Goal: Task Accomplishment & Management: Complete application form

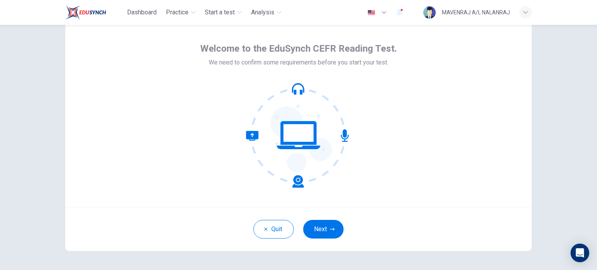
scroll to position [20, 0]
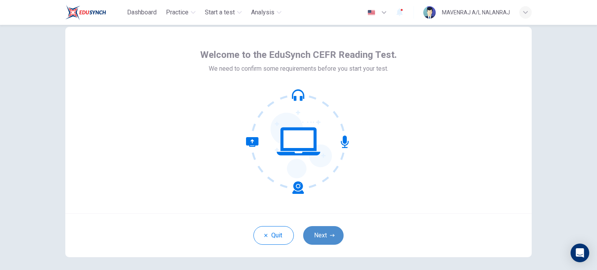
click at [336, 232] on button "Next" at bounding box center [323, 235] width 40 height 19
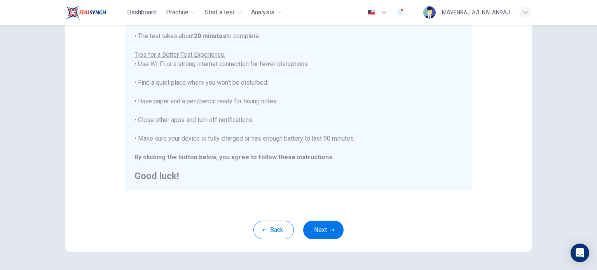
scroll to position [162, 0]
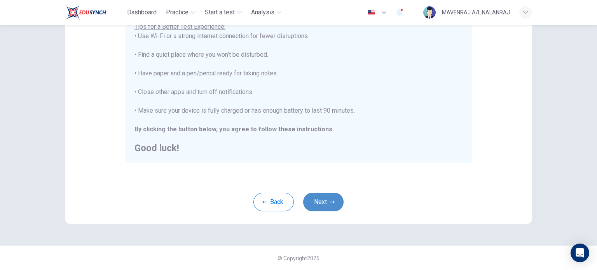
click at [337, 200] on button "Next" at bounding box center [323, 202] width 40 height 19
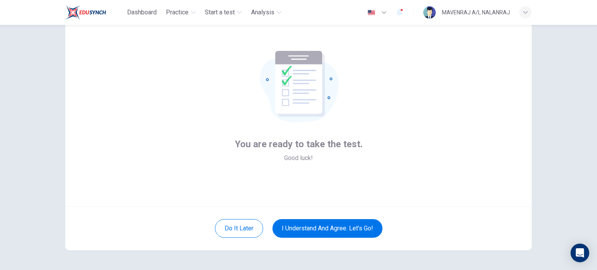
scroll to position [39, 0]
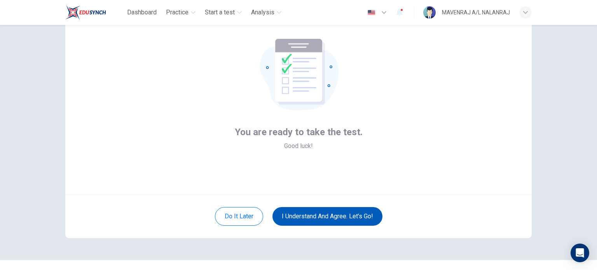
click at [331, 218] on button "I understand and agree. Let’s go!" at bounding box center [327, 216] width 110 height 19
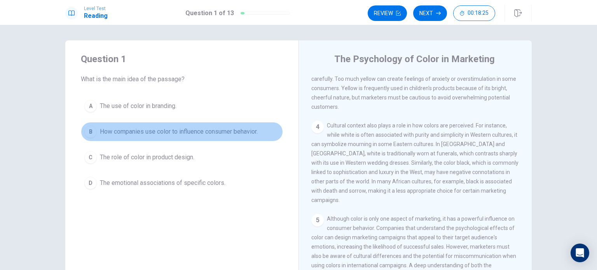
click at [251, 138] on button "B How companies use color to influence consumer behavior." at bounding box center [182, 131] width 202 height 19
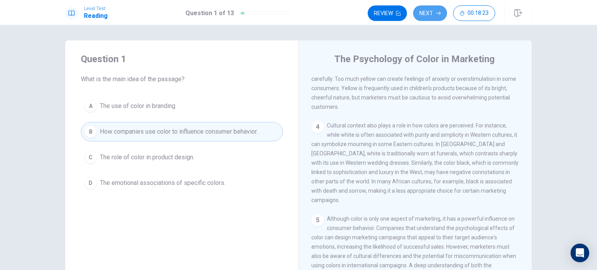
click at [429, 17] on button "Next" at bounding box center [430, 13] width 34 height 16
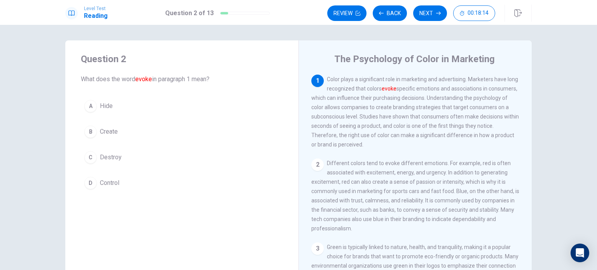
click at [98, 140] on button "B Create" at bounding box center [182, 131] width 202 height 19
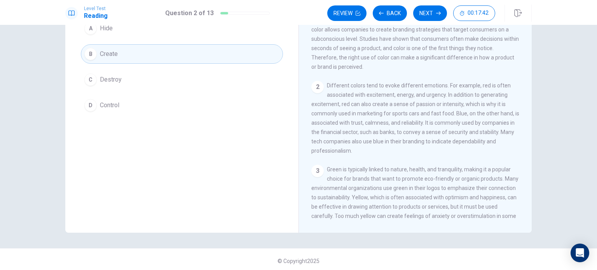
scroll to position [81, 0]
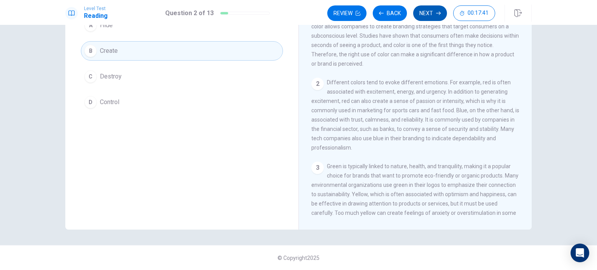
click at [429, 12] on button "Next" at bounding box center [430, 13] width 34 height 16
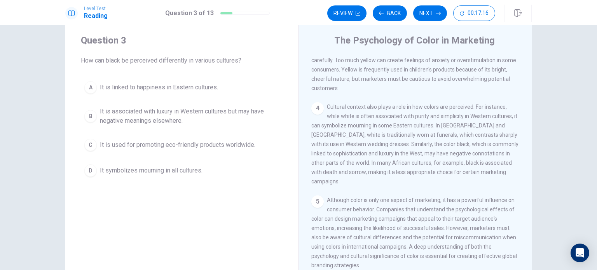
scroll to position [20, 0]
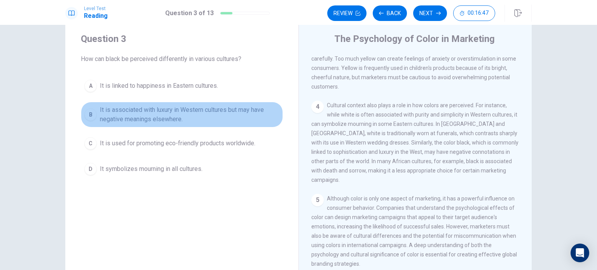
click at [200, 115] on span "It is associated with luxury in Western cultures but may have negative meanings…" at bounding box center [189, 114] width 179 height 19
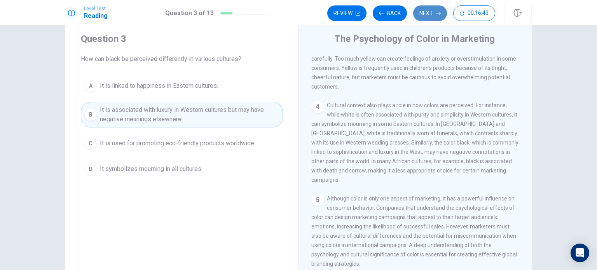
click at [440, 7] on button "Next" at bounding box center [430, 13] width 34 height 16
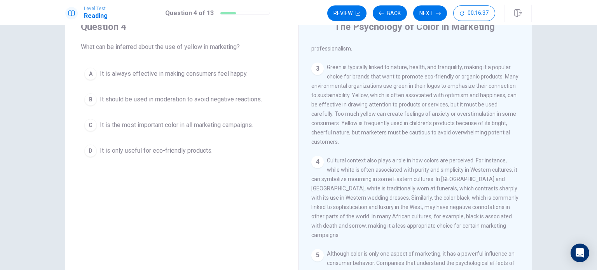
scroll to position [146, 0]
click at [418, 116] on div "3 Green is typically linked to nature, health, and tranquility, making it a pop…" at bounding box center [415, 106] width 208 height 84
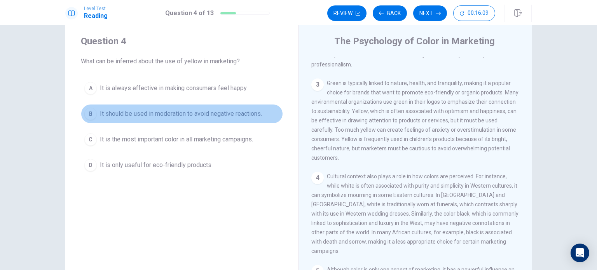
click at [135, 111] on span "It should be used in moderation to avoid negative reactions." at bounding box center [181, 113] width 162 height 9
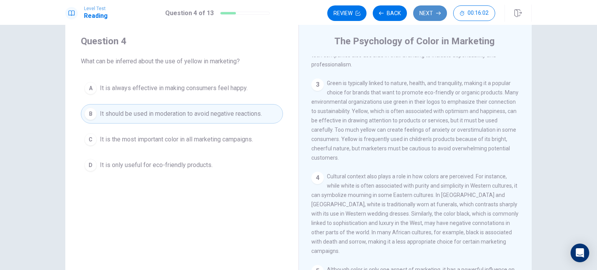
click at [427, 12] on button "Next" at bounding box center [430, 13] width 34 height 16
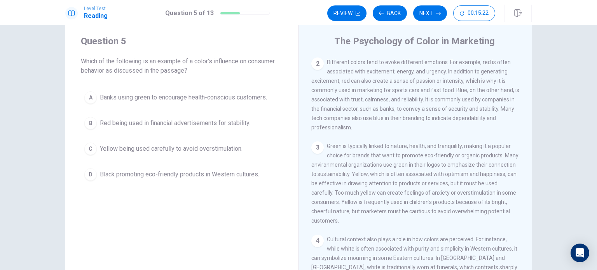
scroll to position [83, 0]
drag, startPoint x: 353, startPoint y: 97, endPoint x: 433, endPoint y: 87, distance: 80.7
click at [433, 87] on div "2 Different colors tend to evoke different emotions. For example, red is often …" at bounding box center [415, 95] width 208 height 75
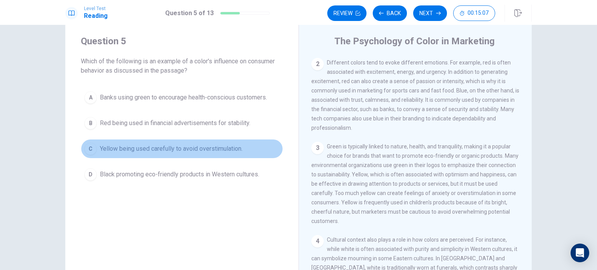
click at [239, 141] on button "C Yellow being used carefully to avoid overstimulation." at bounding box center [182, 148] width 202 height 19
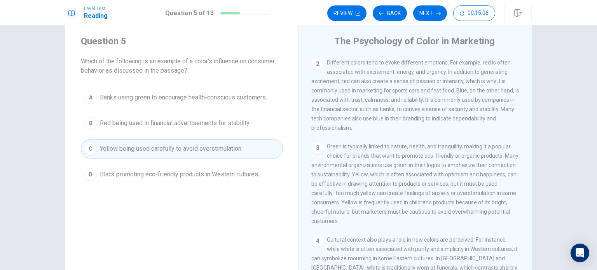
click at [420, 22] on div "Level Test Reading Question 5 of 13 Review Back Next 00:15:06" at bounding box center [298, 12] width 597 height 25
click at [425, 16] on button "Next" at bounding box center [430, 13] width 34 height 16
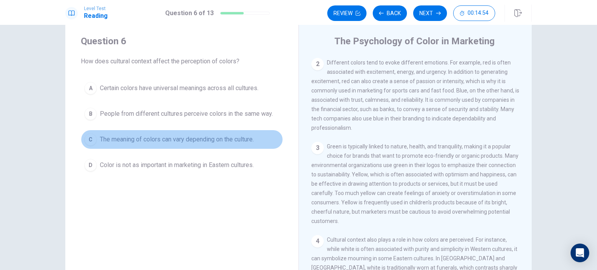
click at [250, 139] on span "The meaning of colors can vary depending on the culture." at bounding box center [177, 139] width 154 height 9
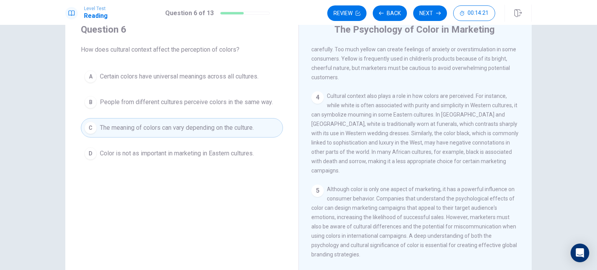
scroll to position [14, 0]
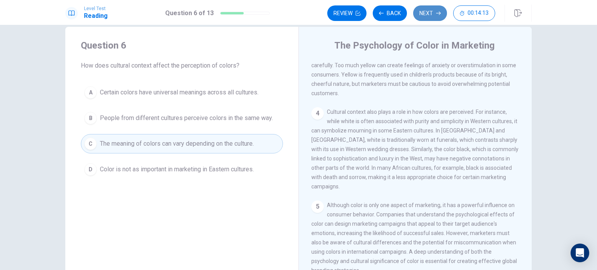
click at [426, 13] on button "Next" at bounding box center [430, 13] width 34 height 16
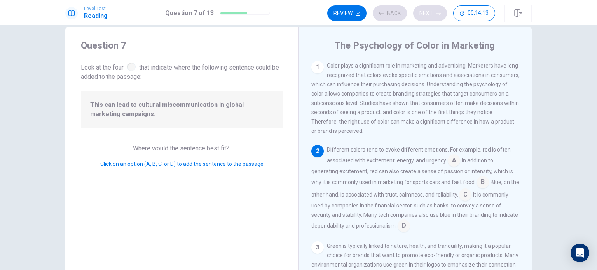
scroll to position [28, 0]
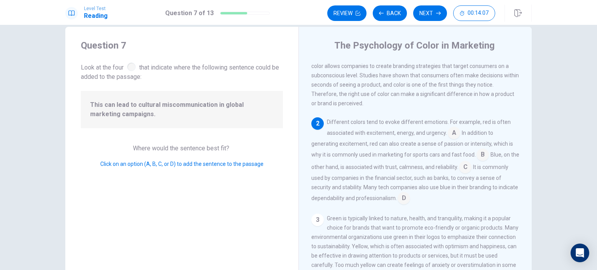
click at [158, 101] on span "This can lead to cultural miscommunication in global marketing campaigns." at bounding box center [181, 109] width 183 height 19
drag, startPoint x: 87, startPoint y: 103, endPoint x: 154, endPoint y: 115, distance: 67.4
click at [154, 115] on div "This can lead to cultural miscommunication in global marketing campaigns." at bounding box center [182, 109] width 202 height 37
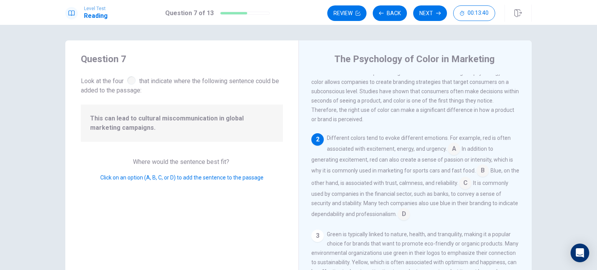
scroll to position [39, 0]
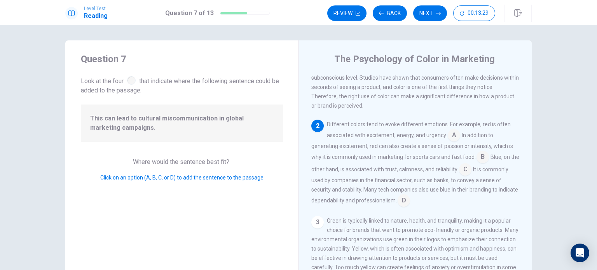
drag, startPoint x: 486, startPoint y: 127, endPoint x: 329, endPoint y: 129, distance: 157.0
click at [329, 129] on span "Different colors tend to evoke different emotions. For example, red is often as…" at bounding box center [419, 129] width 184 height 17
click at [489, 145] on span "In addition to generating excitement, red can also create a sense of passion or…" at bounding box center [412, 146] width 202 height 28
click at [448, 140] on input at bounding box center [454, 136] width 12 height 12
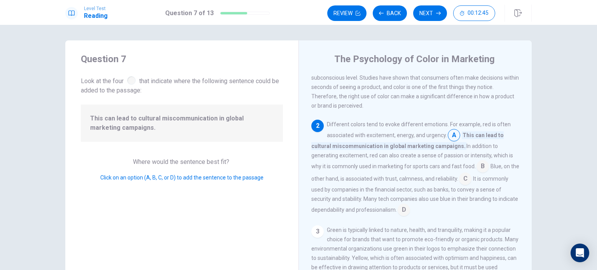
click at [479, 168] on input at bounding box center [482, 167] width 12 height 12
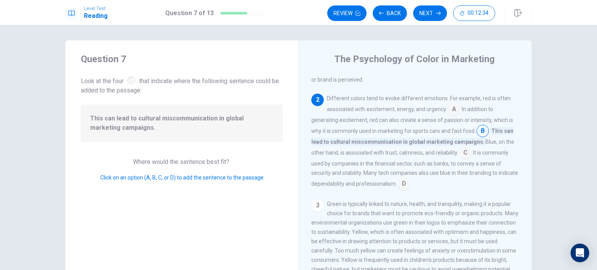
scroll to position [78, 0]
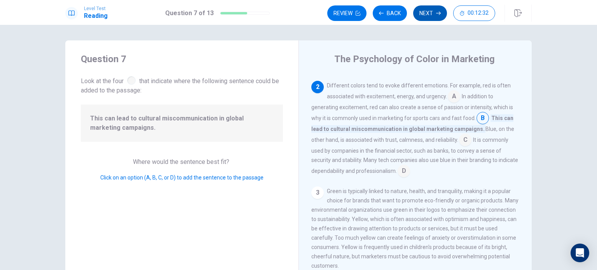
click at [426, 9] on button "Next" at bounding box center [430, 13] width 34 height 16
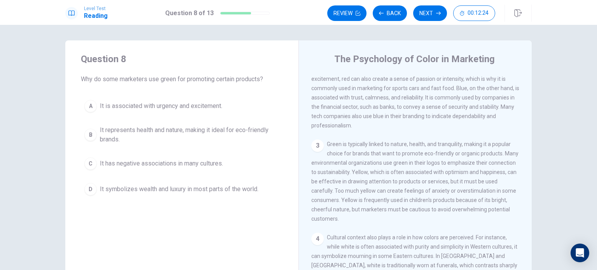
scroll to position [117, 0]
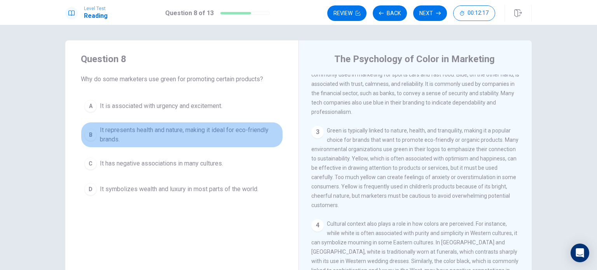
click at [160, 138] on span "It represents health and nature, making it ideal for eco-friendly brands." at bounding box center [189, 134] width 179 height 19
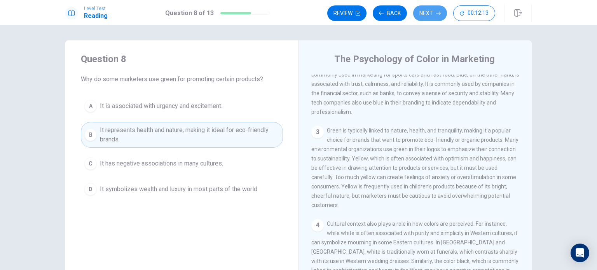
click at [427, 18] on button "Next" at bounding box center [430, 13] width 34 height 16
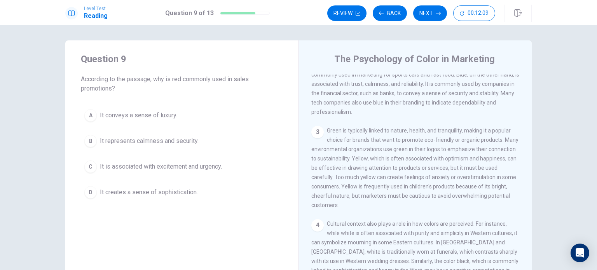
click at [183, 172] on button "C It is associated with excitement and urgency." at bounding box center [182, 166] width 202 height 19
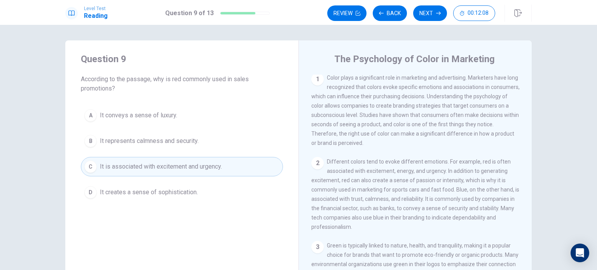
scroll to position [0, 0]
click at [437, 18] on button "Next" at bounding box center [430, 13] width 34 height 16
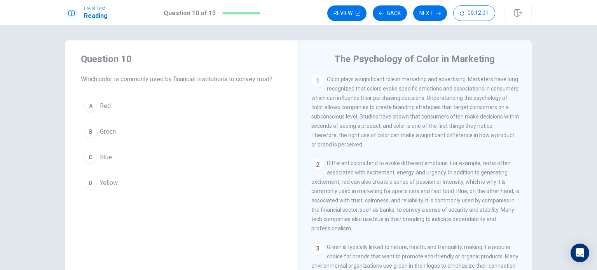
click at [120, 154] on button "C Blue" at bounding box center [182, 157] width 202 height 19
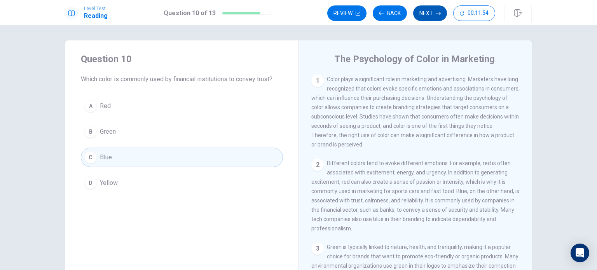
click at [435, 14] on button "Next" at bounding box center [430, 13] width 34 height 16
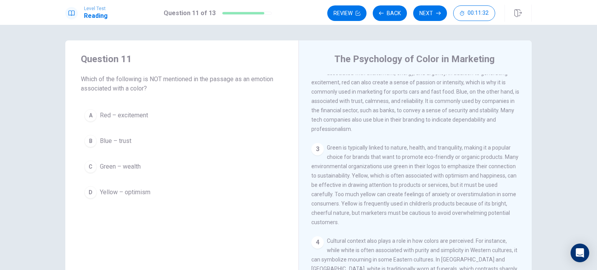
scroll to position [117, 0]
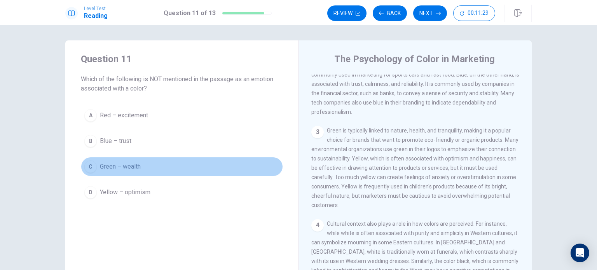
click at [121, 168] on span "Green – wealth" at bounding box center [120, 166] width 41 height 9
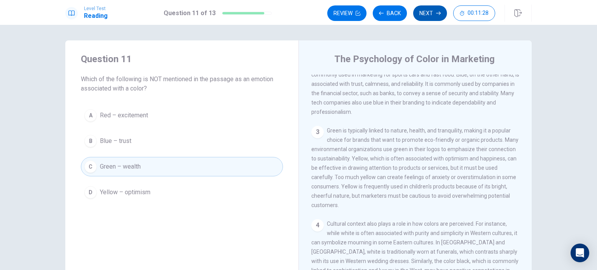
click at [423, 17] on button "Next" at bounding box center [430, 13] width 34 height 16
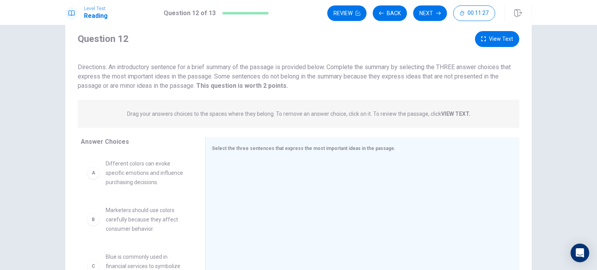
scroll to position [39, 0]
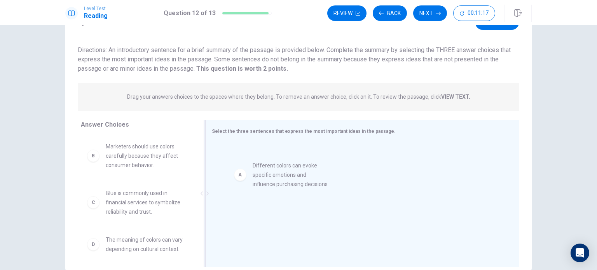
drag, startPoint x: 122, startPoint y: 147, endPoint x: 283, endPoint y: 164, distance: 161.7
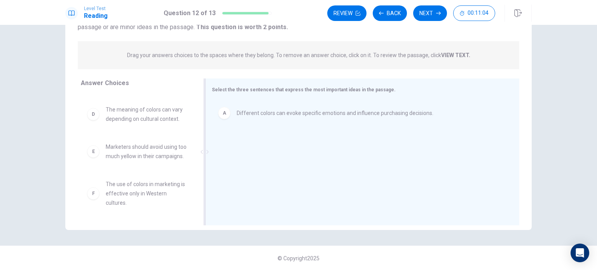
scroll to position [81, 0]
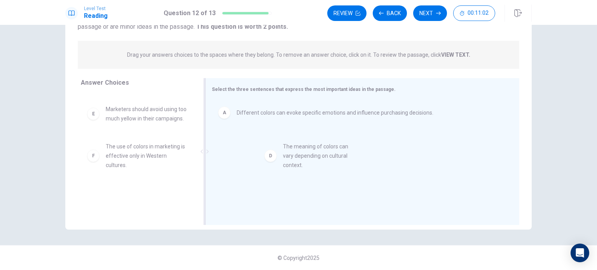
drag, startPoint x: 140, startPoint y: 110, endPoint x: 331, endPoint y: 160, distance: 197.7
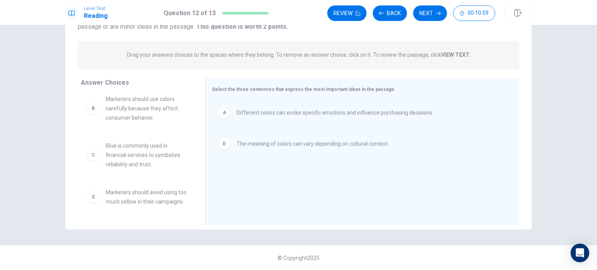
scroll to position [0, 0]
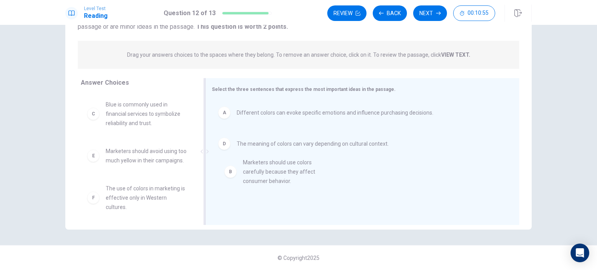
drag, startPoint x: 134, startPoint y: 117, endPoint x: 275, endPoint y: 178, distance: 153.3
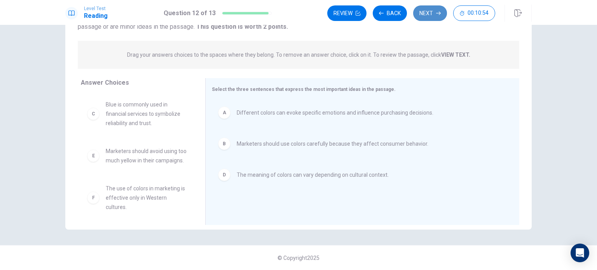
click at [434, 15] on button "Next" at bounding box center [430, 13] width 34 height 16
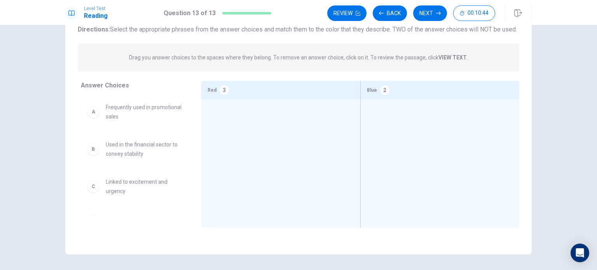
scroll to position [81, 0]
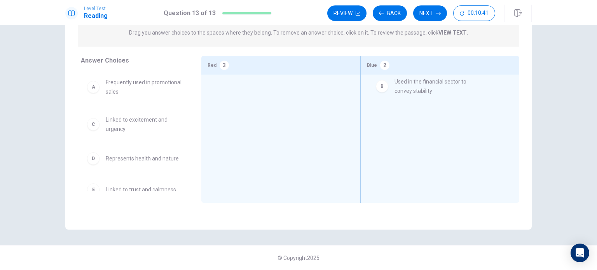
drag, startPoint x: 125, startPoint y: 134, endPoint x: 420, endPoint y: 86, distance: 298.7
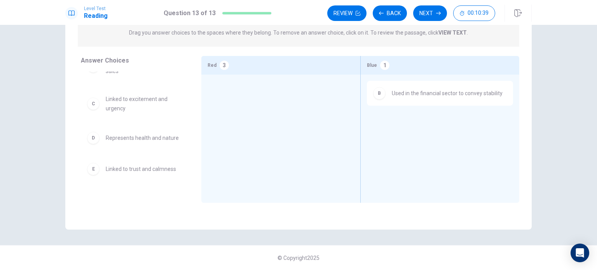
scroll to position [39, 0]
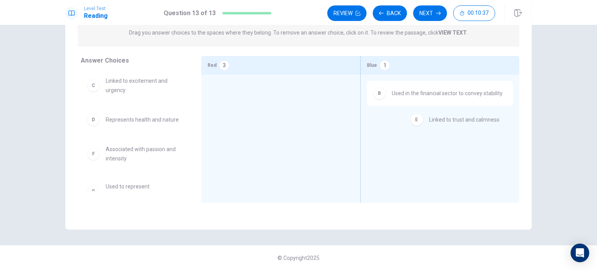
drag, startPoint x: 141, startPoint y: 160, endPoint x: 470, endPoint y: 122, distance: 330.4
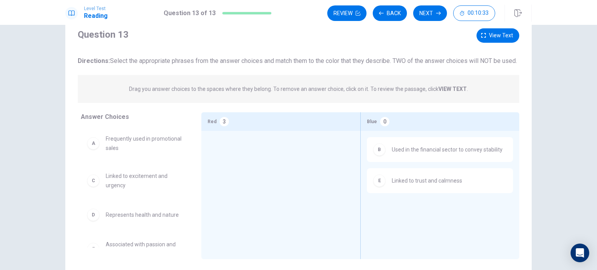
scroll to position [0, 0]
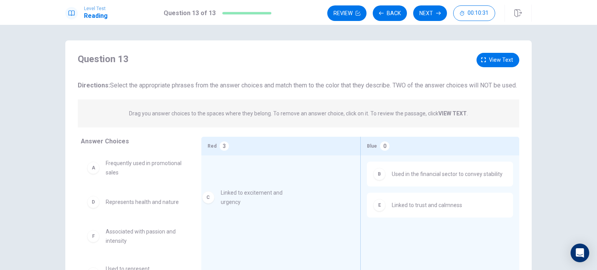
drag, startPoint x: 139, startPoint y: 214, endPoint x: 263, endPoint y: 194, distance: 124.7
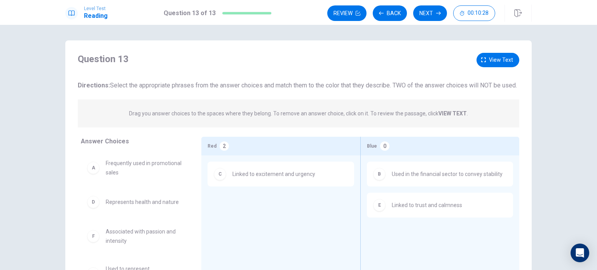
drag, startPoint x: 486, startPoint y: 55, endPoint x: 394, endPoint y: 108, distance: 106.0
click at [396, 108] on div "Question 13 View text Directions: Select the appropriate phrases from the answe…" at bounding box center [298, 170] width 466 height 235
click at [491, 51] on div "Question 13 View text Directions: Select the appropriate phrases from the answe…" at bounding box center [298, 175] width 466 height 270
click at [486, 64] on button "View text" at bounding box center [497, 60] width 43 height 14
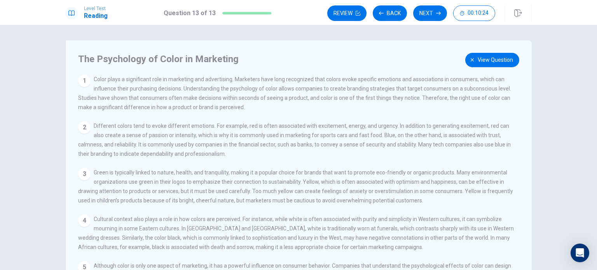
drag, startPoint x: 101, startPoint y: 178, endPoint x: 155, endPoint y: 181, distance: 54.9
click at [155, 181] on div "3 Green is typically linked to nature, health, and tranquility, making it a pop…" at bounding box center [298, 186] width 441 height 37
click at [494, 61] on span "View question" at bounding box center [494, 60] width 35 height 10
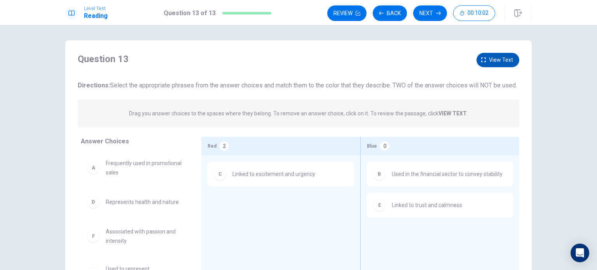
click at [490, 59] on span "View text" at bounding box center [501, 60] width 24 height 10
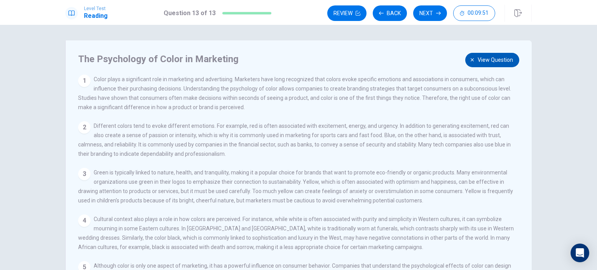
click at [488, 66] on button "View question" at bounding box center [492, 60] width 54 height 14
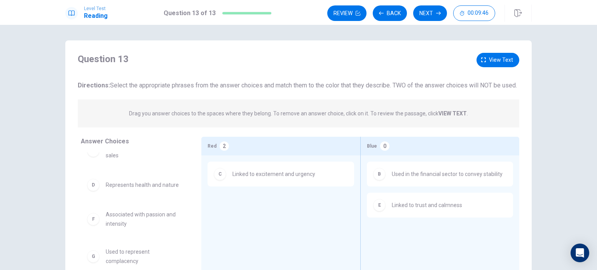
click at [511, 49] on div "Question 13 View text Directions: Select the appropriate phrases from the answe…" at bounding box center [298, 175] width 466 height 270
click at [499, 63] on span "View text" at bounding box center [501, 60] width 24 height 10
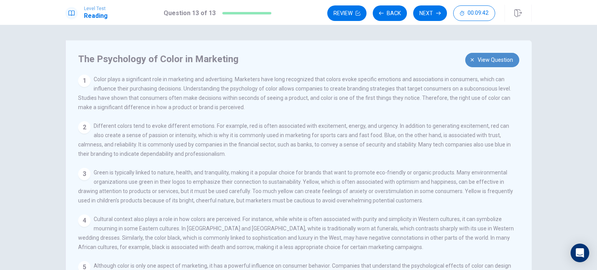
click at [501, 61] on span "View question" at bounding box center [494, 60] width 35 height 10
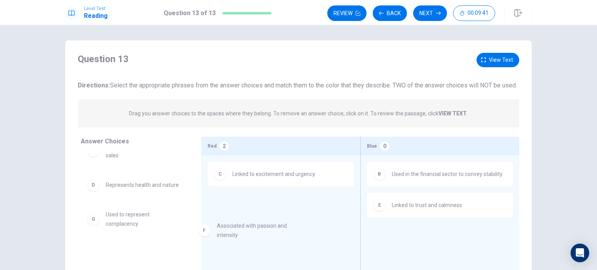
drag, startPoint x: 113, startPoint y: 228, endPoint x: 272, endPoint y: 222, distance: 158.6
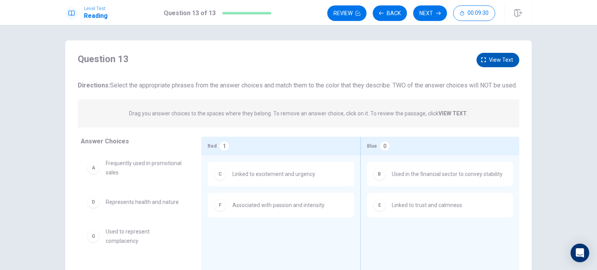
click at [499, 63] on span "View text" at bounding box center [501, 60] width 24 height 10
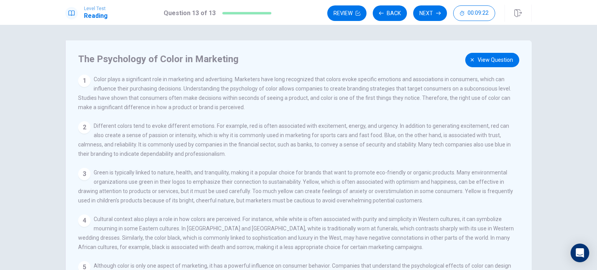
drag, startPoint x: 109, startPoint y: 144, endPoint x: 350, endPoint y: 149, distance: 240.9
click at [350, 149] on span "Different colors tend to evoke different emotions. For example, red is often as…" at bounding box center [294, 140] width 432 height 34
click at [501, 50] on div "The Psychology of Color in Marketing 1 Color plays a significant role in market…" at bounding box center [298, 175] width 466 height 270
click at [486, 56] on span "View question" at bounding box center [494, 60] width 35 height 10
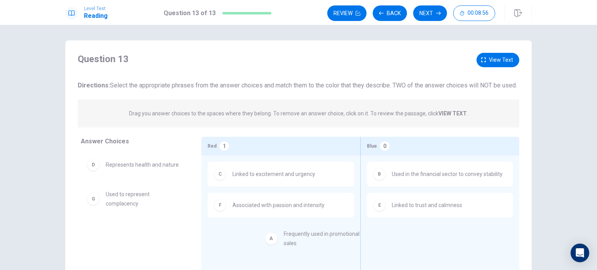
drag, startPoint x: 127, startPoint y: 188, endPoint x: 315, endPoint y: 251, distance: 198.8
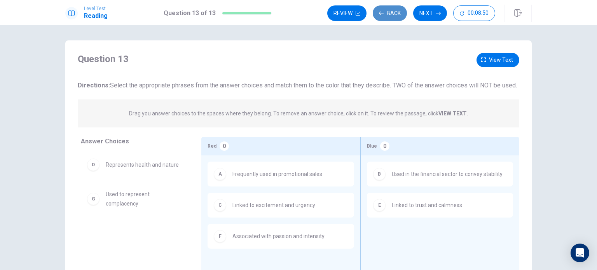
click at [381, 15] on icon "button" at bounding box center [381, 13] width 5 height 5
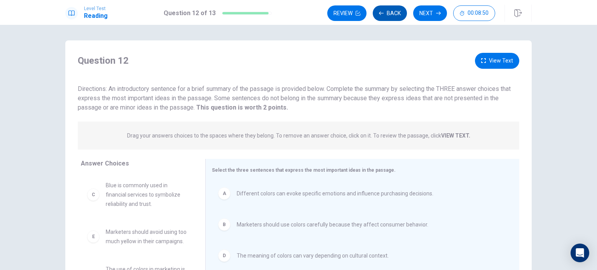
click at [383, 13] on icon "button" at bounding box center [381, 12] width 5 height 3
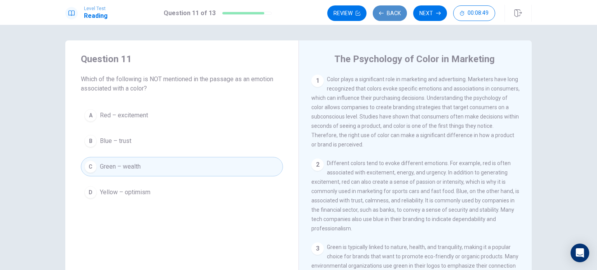
click at [383, 13] on icon "button" at bounding box center [381, 12] width 5 height 3
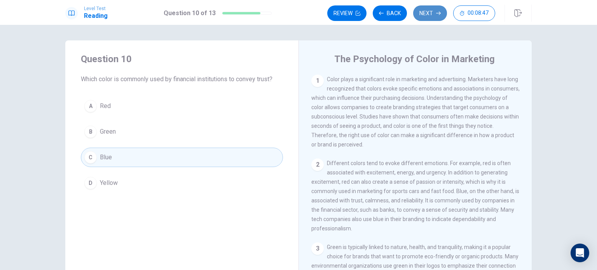
click at [422, 15] on button "Next" at bounding box center [430, 13] width 34 height 16
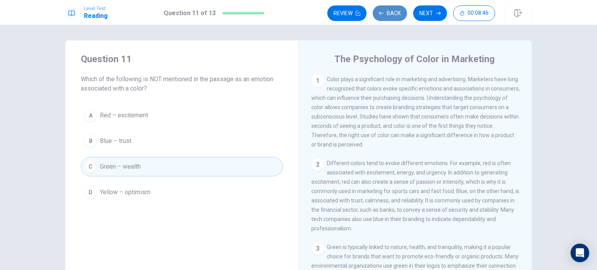
click at [394, 19] on button "Back" at bounding box center [390, 13] width 34 height 16
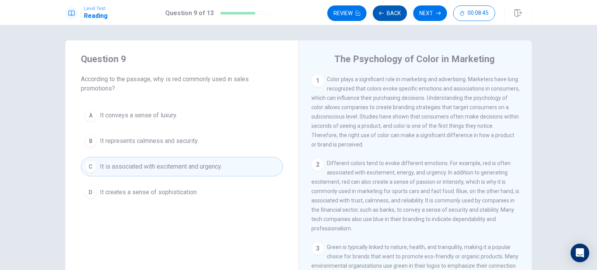
click at [394, 19] on button "Back" at bounding box center [390, 13] width 34 height 16
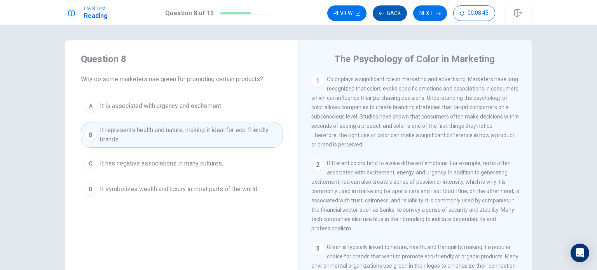
click at [394, 19] on button "Back" at bounding box center [390, 13] width 34 height 16
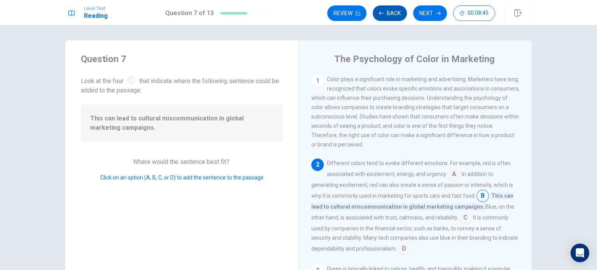
scroll to position [37, 0]
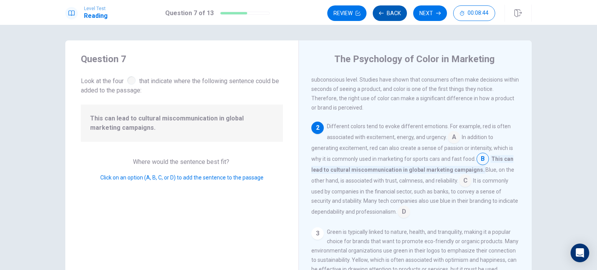
click at [394, 19] on button "Back" at bounding box center [390, 13] width 34 height 16
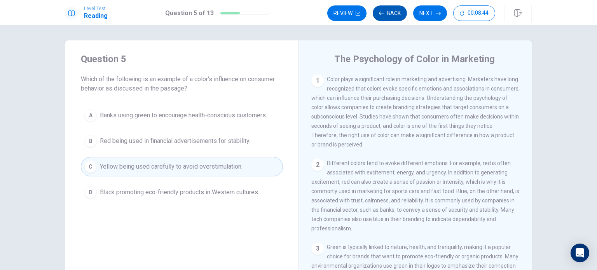
click at [394, 19] on button "Back" at bounding box center [390, 13] width 34 height 16
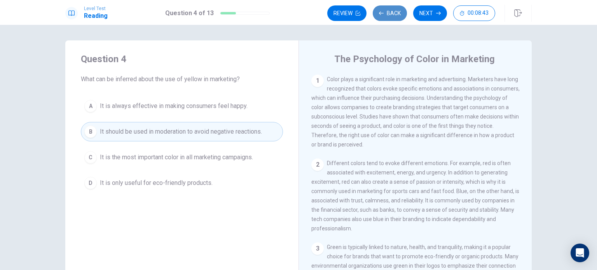
click at [394, 19] on button "Back" at bounding box center [390, 13] width 34 height 16
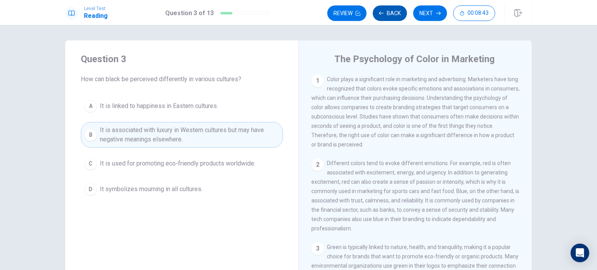
click at [394, 19] on button "Back" at bounding box center [390, 13] width 34 height 16
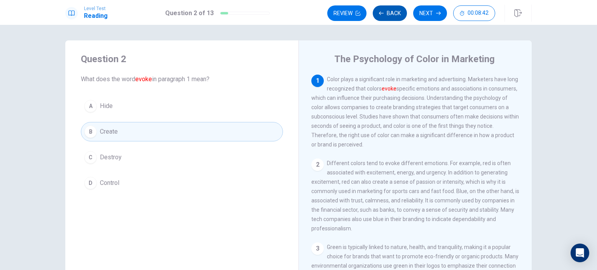
click at [394, 19] on button "Back" at bounding box center [390, 13] width 34 height 16
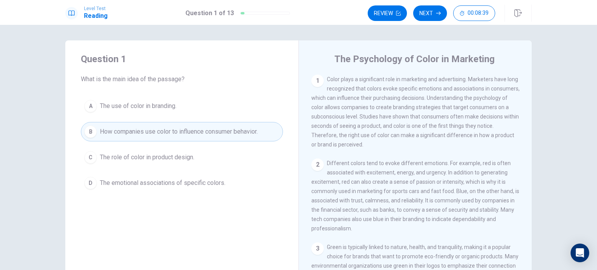
click at [194, 175] on button "D The emotional associations of specific colors." at bounding box center [182, 182] width 202 height 19
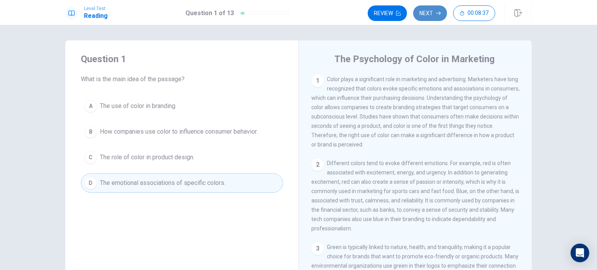
click at [426, 17] on button "Next" at bounding box center [430, 13] width 34 height 16
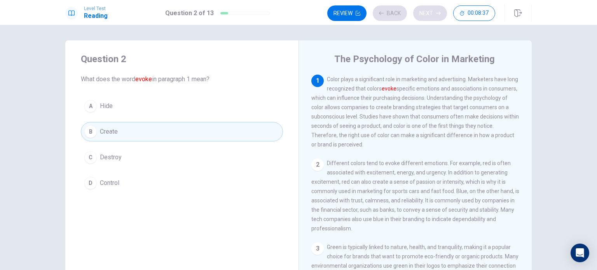
click at [426, 17] on div "Review Back Next 00:08:37" at bounding box center [411, 13] width 168 height 16
click at [426, 16] on button "Next" at bounding box center [430, 13] width 34 height 16
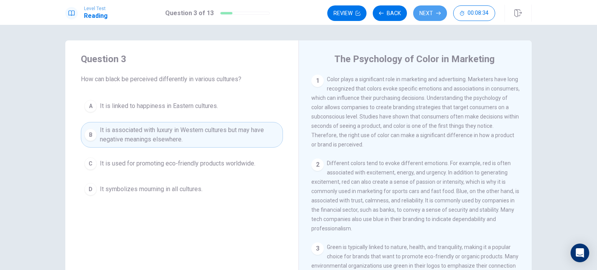
click at [421, 20] on button "Next" at bounding box center [430, 13] width 34 height 16
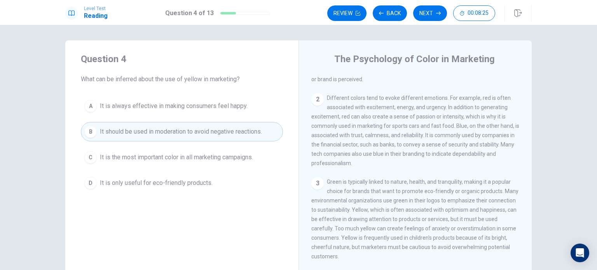
scroll to position [78, 0]
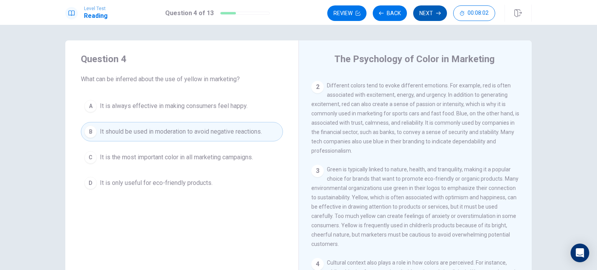
click at [420, 13] on button "Next" at bounding box center [430, 13] width 34 height 16
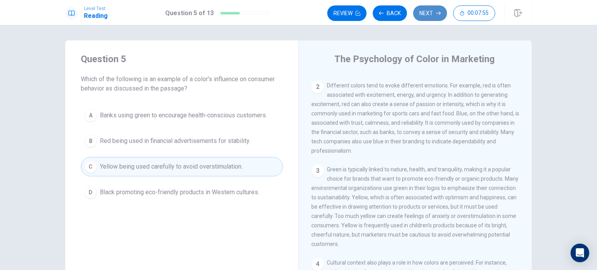
click at [426, 16] on button "Next" at bounding box center [430, 13] width 34 height 16
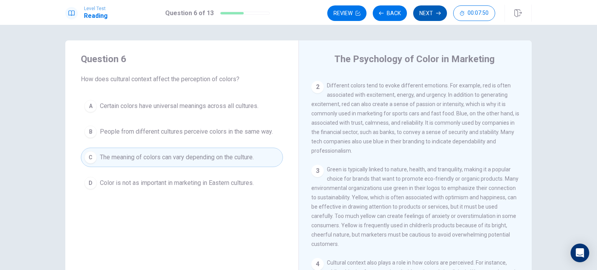
click at [422, 16] on button "Next" at bounding box center [430, 13] width 34 height 16
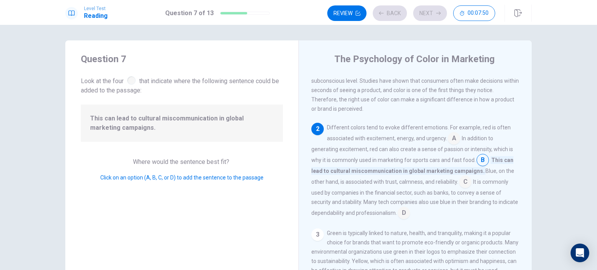
scroll to position [37, 0]
click at [388, 14] on button "Back" at bounding box center [390, 13] width 34 height 16
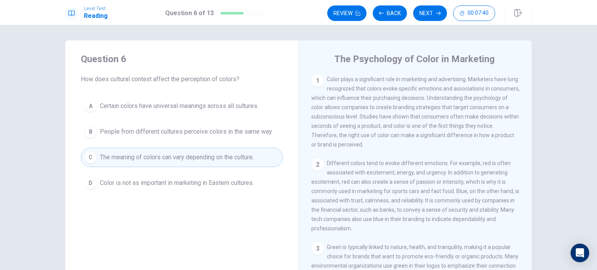
scroll to position [39, 0]
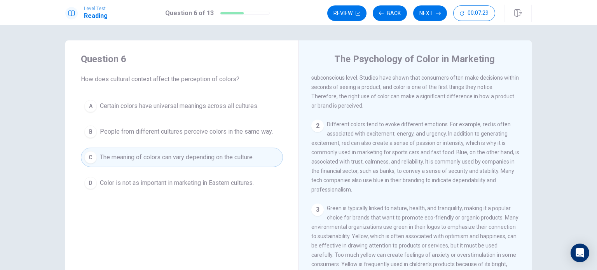
click at [432, 17] on button "Next" at bounding box center [430, 13] width 34 height 16
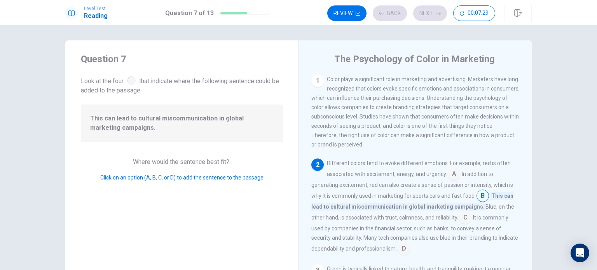
scroll to position [37, 0]
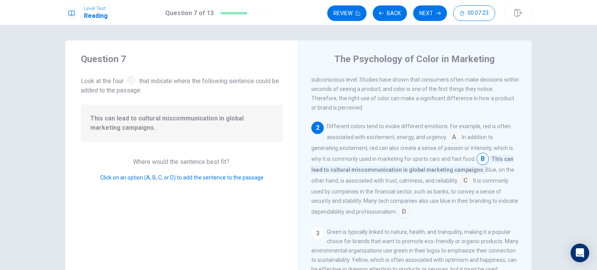
click at [451, 140] on input at bounding box center [454, 138] width 12 height 12
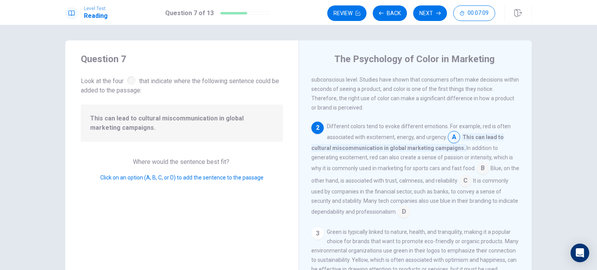
click at [477, 173] on input at bounding box center [482, 169] width 12 height 12
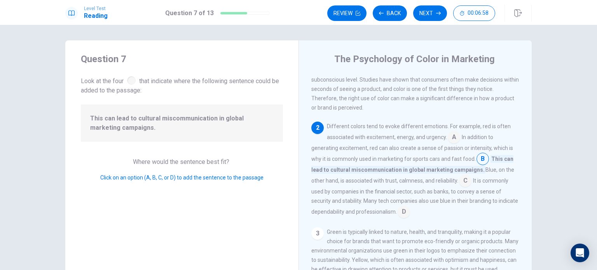
click at [410, 214] on input at bounding box center [403, 212] width 12 height 12
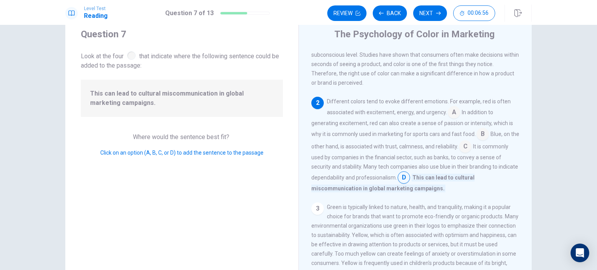
scroll to position [39, 0]
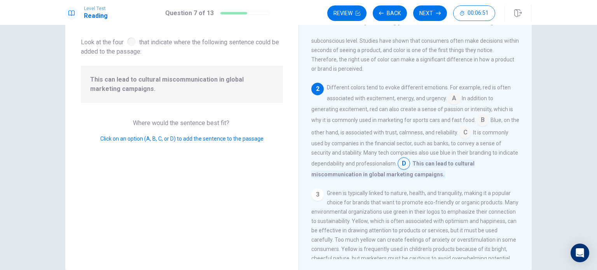
click at [452, 98] on input at bounding box center [454, 99] width 12 height 12
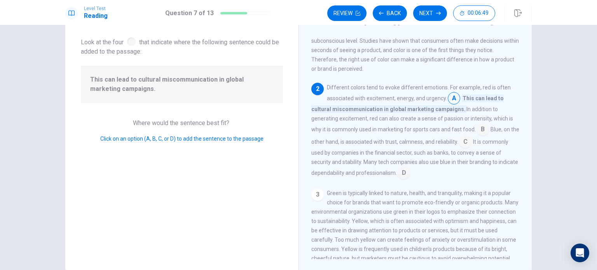
scroll to position [0, 0]
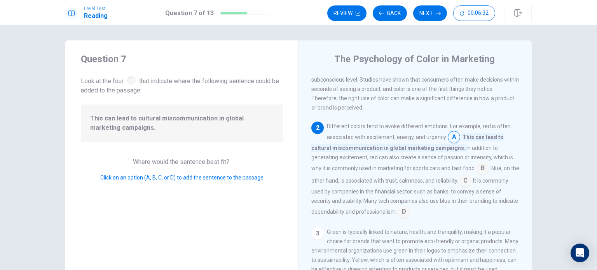
click at [481, 172] on input at bounding box center [482, 169] width 12 height 12
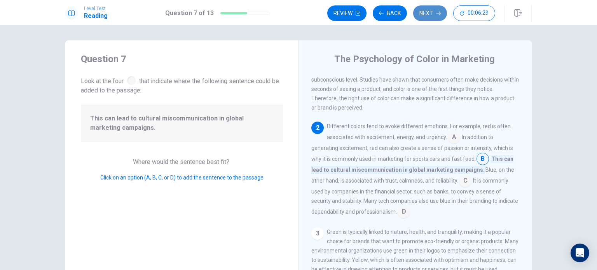
click at [426, 10] on button "Next" at bounding box center [430, 13] width 34 height 16
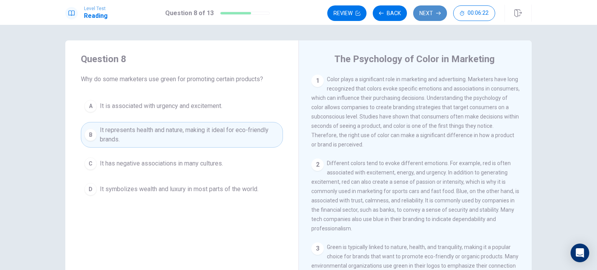
click at [425, 18] on button "Next" at bounding box center [430, 13] width 34 height 16
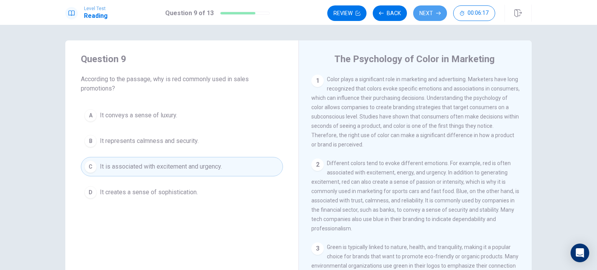
click at [421, 14] on button "Next" at bounding box center [430, 13] width 34 height 16
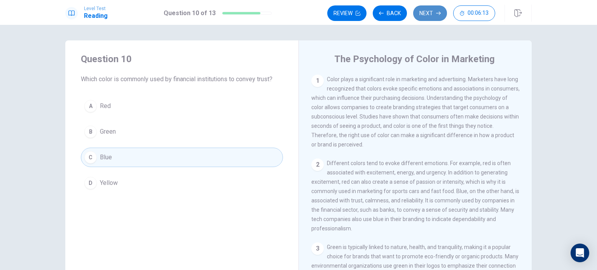
click at [422, 12] on button "Next" at bounding box center [430, 13] width 34 height 16
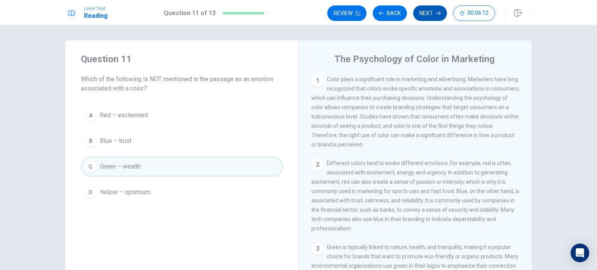
click at [433, 17] on button "Next" at bounding box center [430, 13] width 34 height 16
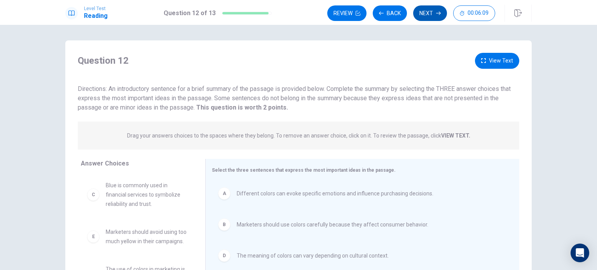
click at [428, 14] on button "Next" at bounding box center [430, 13] width 34 height 16
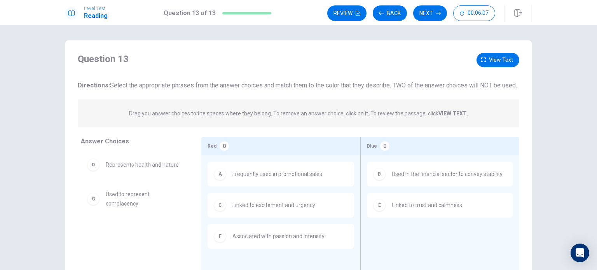
click at [426, 16] on button "Next" at bounding box center [430, 13] width 34 height 16
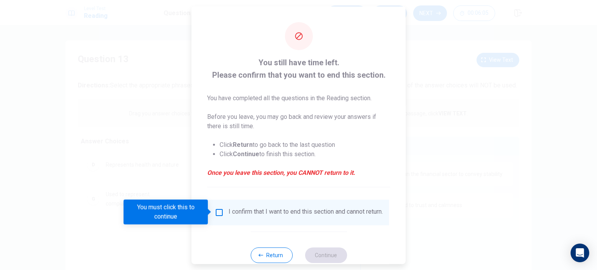
click at [221, 217] on div "I confirm that I want to end this section and cannot return." at bounding box center [298, 211] width 168 height 9
click at [215, 215] on input "You must click this to continue" at bounding box center [218, 211] width 9 height 9
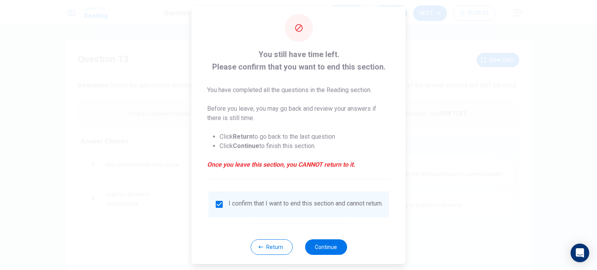
scroll to position [19, 0]
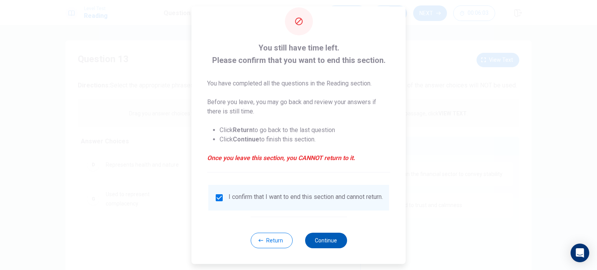
click at [335, 236] on button "Continue" at bounding box center [326, 241] width 42 height 16
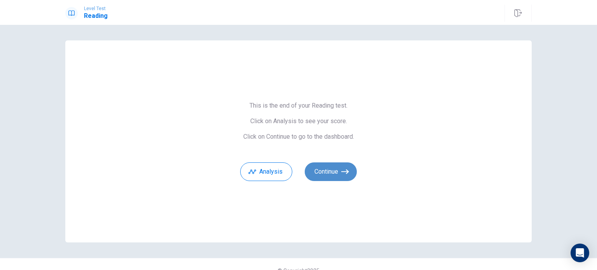
click at [334, 176] on button "Continue" at bounding box center [331, 171] width 52 height 19
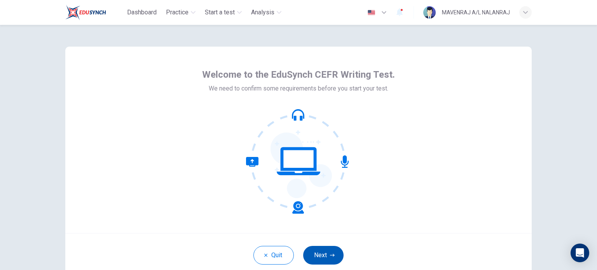
click at [332, 256] on icon "button" at bounding box center [332, 255] width 5 height 5
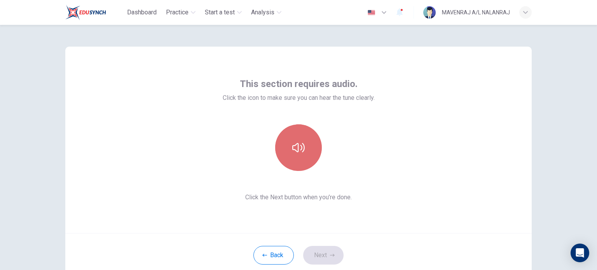
click at [289, 146] on button "button" at bounding box center [298, 147] width 47 height 47
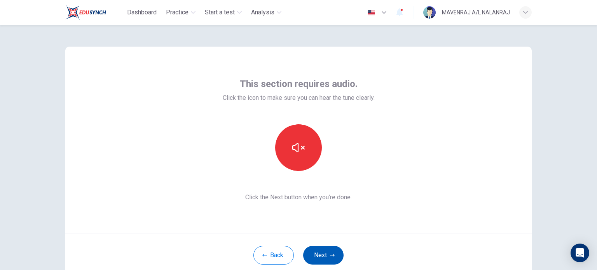
click at [322, 249] on button "Next" at bounding box center [323, 255] width 40 height 19
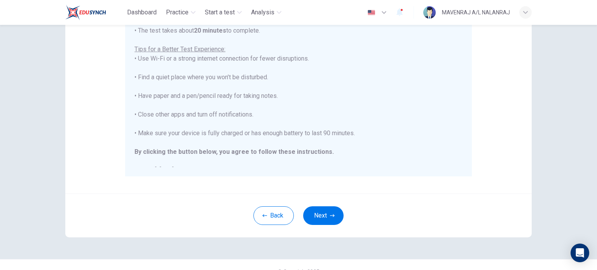
scroll to position [162, 0]
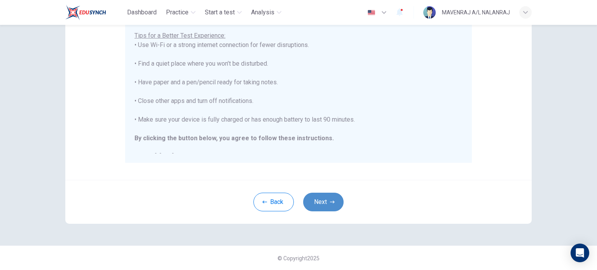
click at [327, 205] on button "Next" at bounding box center [323, 202] width 40 height 19
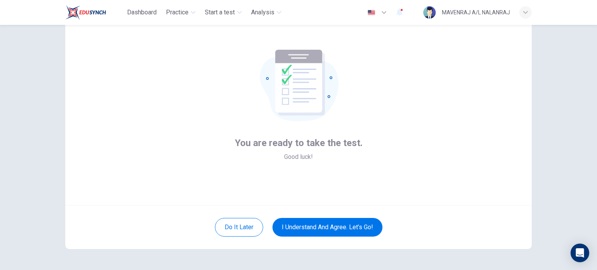
scroll to position [14, 0]
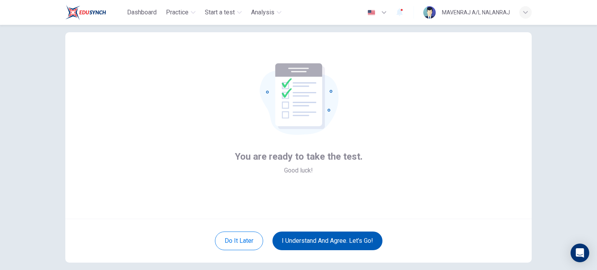
click at [326, 242] on button "I understand and agree. Let’s go!" at bounding box center [327, 241] width 110 height 19
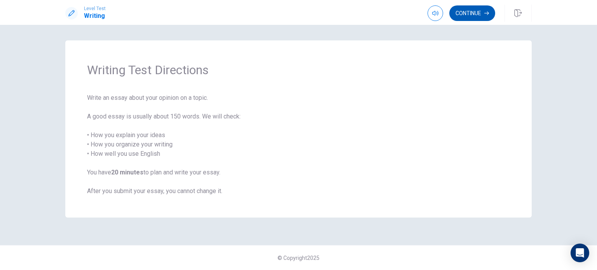
click at [455, 18] on button "Continue" at bounding box center [472, 13] width 46 height 16
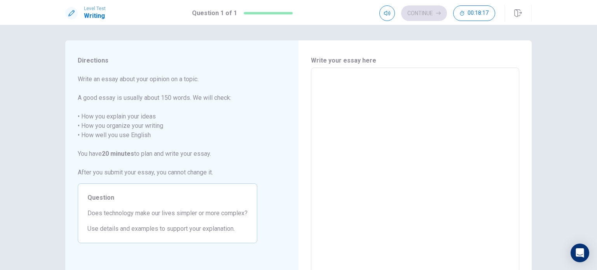
click at [342, 94] on textarea at bounding box center [414, 175] width 197 height 202
type textarea "T"
type textarea "x"
type textarea "Te"
type textarea "x"
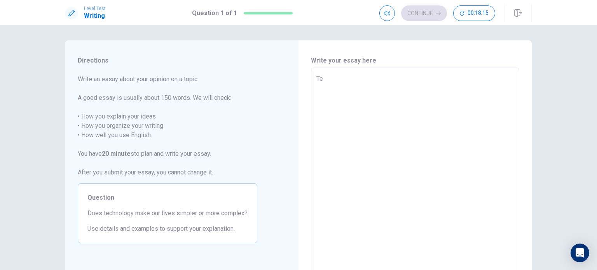
type textarea "Tec"
type textarea "x"
type textarea "Tech"
type textarea "x"
type textarea "Techn"
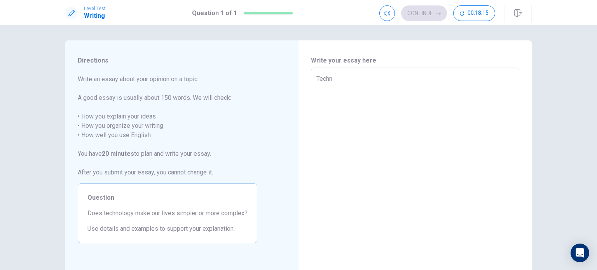
type textarea "x"
type textarea "Techni"
type textarea "x"
type textarea "Techn"
type textarea "x"
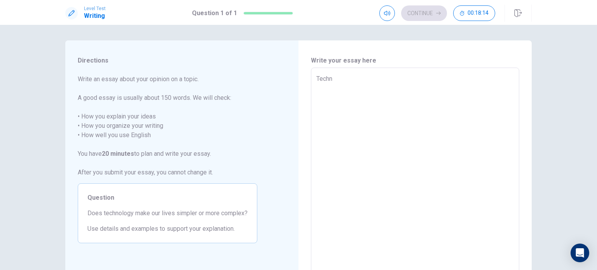
type textarea "Techno"
type textarea "x"
type textarea "Technol"
type textarea "x"
type textarea "Technolo"
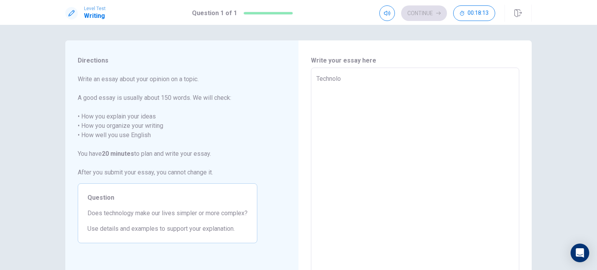
type textarea "x"
type textarea "Technolog"
type textarea "x"
type textarea "Technology"
type textarea "x"
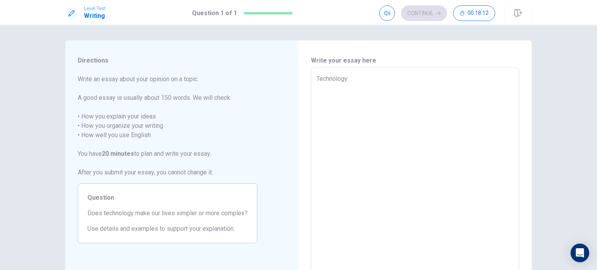
type textarea "Technology"
type textarea "x"
type textarea "Technology h"
type textarea "x"
type textarea "Technology ha"
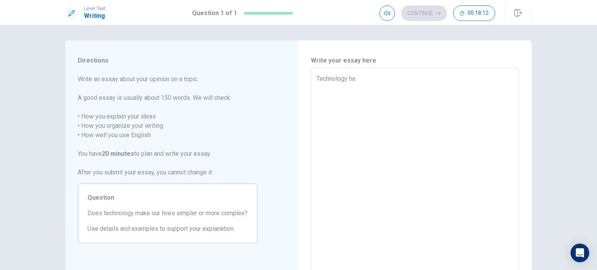
type textarea "x"
type textarea "Technology has"
type textarea "x"
type textarea "Technology has"
type textarea "x"
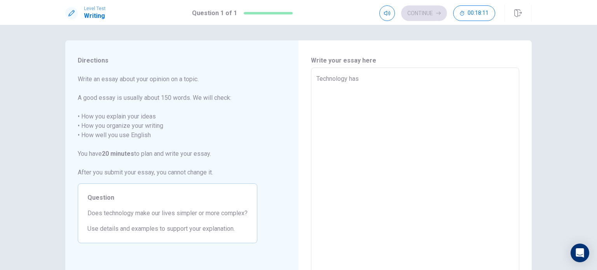
type textarea "Technology has b"
type textarea "x"
type textarea "Technology has be"
type textarea "x"
type textarea "Technology has bec"
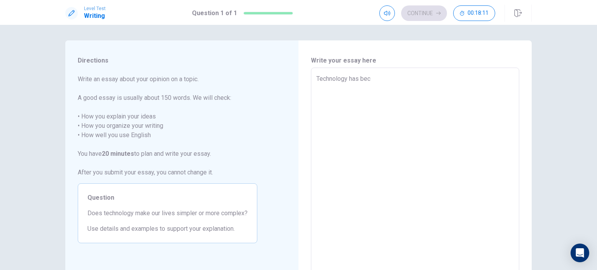
type textarea "x"
type textarea "Technology has beco"
type textarea "x"
type textarea "Technology has becom"
type textarea "x"
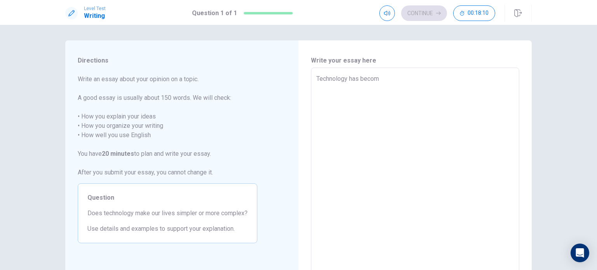
type textarea "Technology has become"
type textarea "x"
type textarea "Technology has become"
type textarea "x"
type textarea "Technology has become u"
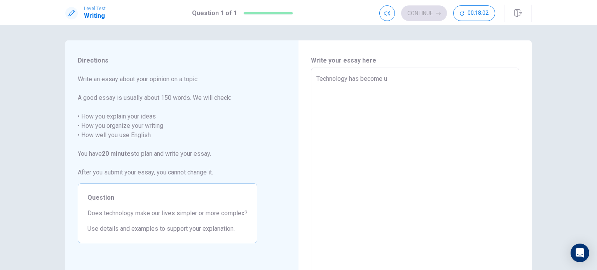
type textarea "x"
type textarea "Technology has become ub"
type textarea "x"
type textarea "Technology has become ubi"
type textarea "x"
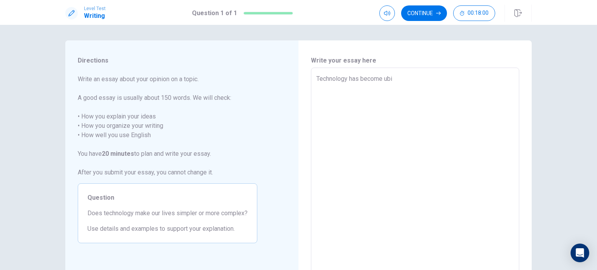
type textarea "Technology has become ubiq"
type textarea "x"
type textarea "Technology has become ubiqu"
type textarea "x"
type textarea "Technology has become ubiqui"
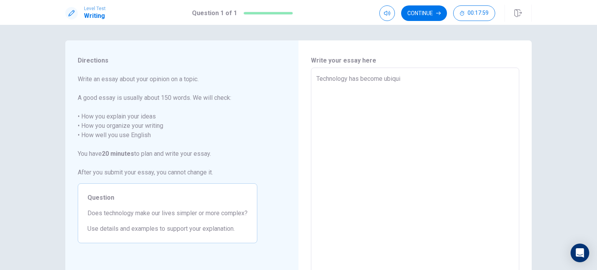
type textarea "x"
type textarea "Technology has become ubiquit"
type textarea "x"
type textarea "Technology has become ubiquito"
type textarea "x"
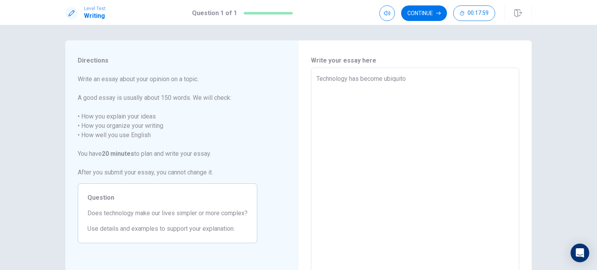
type textarea "Technology has become ubiquitou"
type textarea "x"
type textarea "Technology has become ubiquitous"
type textarea "x"
type textarea "Technology has become ubiquitous"
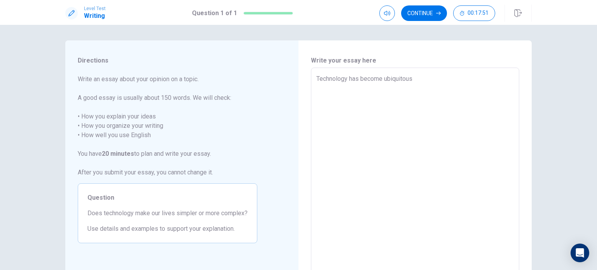
type textarea "x"
type textarea "Technology has become ubiquitous i"
type textarea "x"
type textarea "Technology has become ubiquitous in"
type textarea "x"
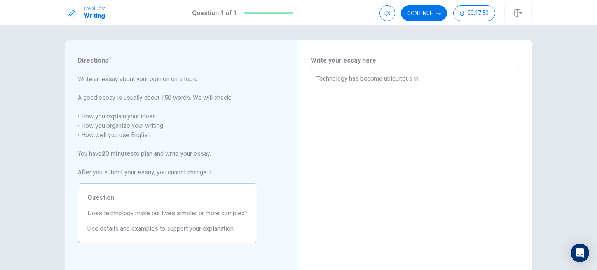
type textarea "Technology has become ubiquitous in"
type textarea "x"
type textarea "Technology has become ubiquitous in m"
type textarea "x"
type textarea "Technology has become ubiquitous in [GEOGRAPHIC_DATA]"
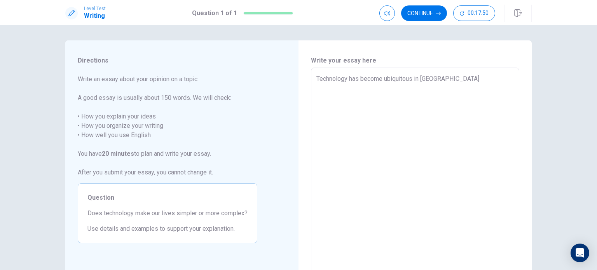
type textarea "x"
type textarea "Technology has become ubiquitous in mod"
type textarea "x"
type textarea "Technology has become ubiquitous in mode"
type textarea "x"
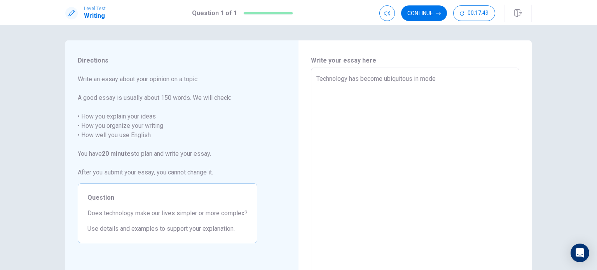
type textarea "Technology has become ubiquitous in moden"
type textarea "x"
type textarea "Technology has become ubiquitous in mode"
type textarea "x"
type textarea "Technology has become ubiquitous in moder"
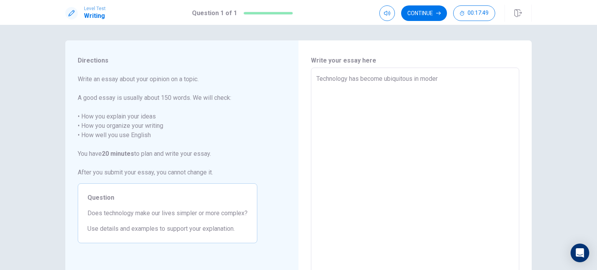
type textarea "x"
type textarea "Technology has become ubiquitous in modern"
type textarea "x"
type textarea "Technology has become ubiquitous in modern"
type textarea "x"
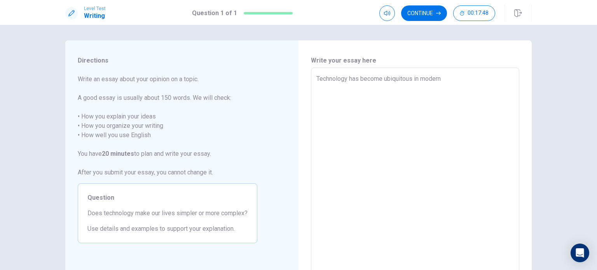
type textarea "Technology has become ubiquitous in modern l"
type textarea "x"
type textarea "Technology has become ubiquitous in modern li"
type textarea "x"
type textarea "Technology has become ubiquitous in modern lif"
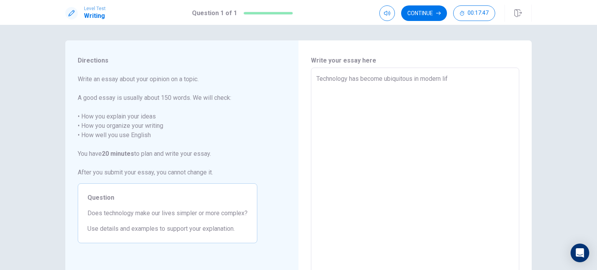
type textarea "x"
type textarea "Technology has become ubiquitous in modern life"
type textarea "x"
type textarea "Technology has become ubiquitous in modern lif"
type textarea "x"
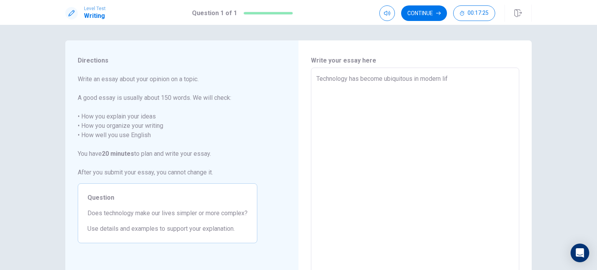
type textarea "Technology has become ubiquitous in modern li"
type textarea "x"
type textarea "Technology has become ubiquitous in modern l"
type textarea "x"
type textarea "Technology has become ubiquitous in modern"
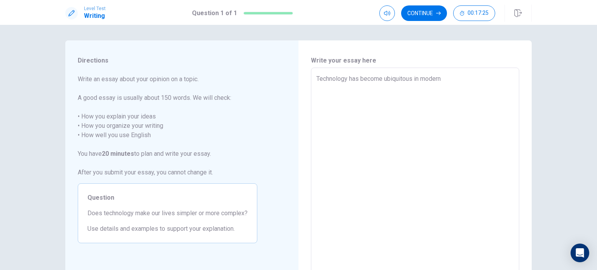
type textarea "x"
type textarea "Technology has become ubiquitous in modern"
type textarea "x"
type textarea "Technology has become ubiquitous in moder"
type textarea "x"
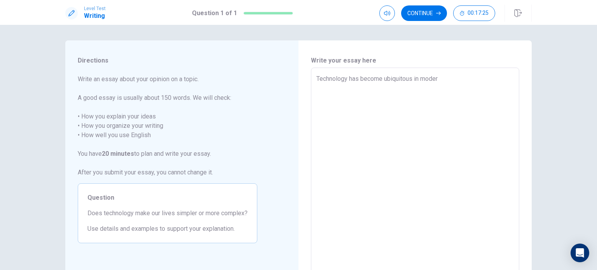
type textarea "Technology has become ubiquitous in mode"
type textarea "x"
type textarea "Technology has become ubiquitous in mod"
type textarea "x"
type textarea "Technology has become ubiquitous in [GEOGRAPHIC_DATA]"
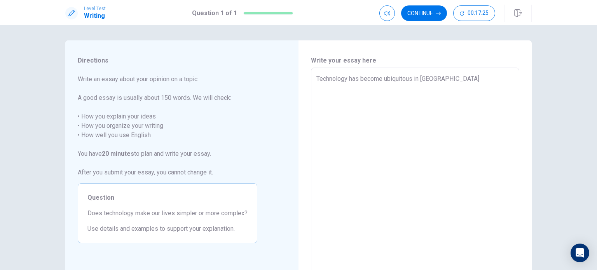
type textarea "x"
type textarea "Technology has become ubiquitous in m"
type textarea "x"
type textarea "Technology has become ubiquitous in"
type textarea "x"
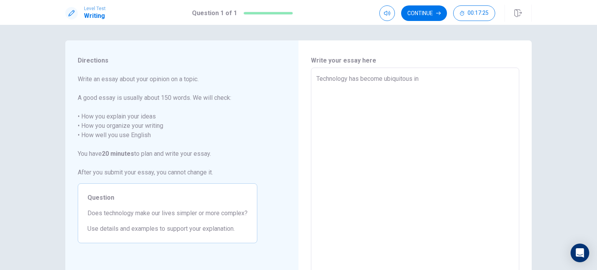
type textarea "Technology has become ubiquitous in"
type textarea "x"
type textarea "Technology has become ubiquitous i"
type textarea "x"
type textarea "Technology has become ubiquitous"
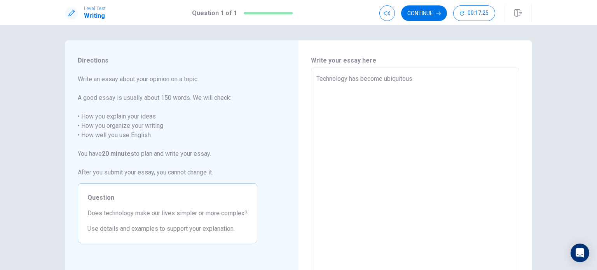
type textarea "x"
type textarea "Technology has become ubiquitous"
type textarea "x"
type textarea "Technology has become ubiquitou"
type textarea "x"
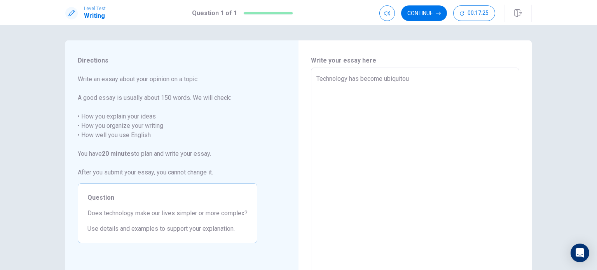
type textarea "Technology has become ubiquito"
type textarea "x"
type textarea "Technology has become ubiquit"
type textarea "x"
type textarea "Technology has become ubiqui"
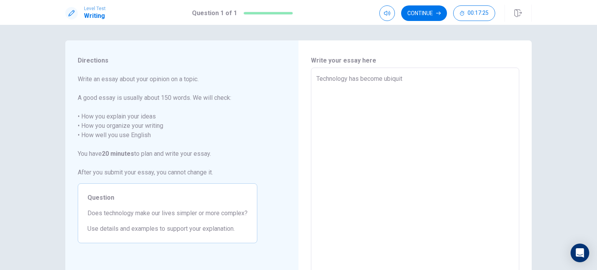
type textarea "x"
type textarea "Technology has become ubiqu"
type textarea "x"
type textarea "Technology has become ubiq"
type textarea "x"
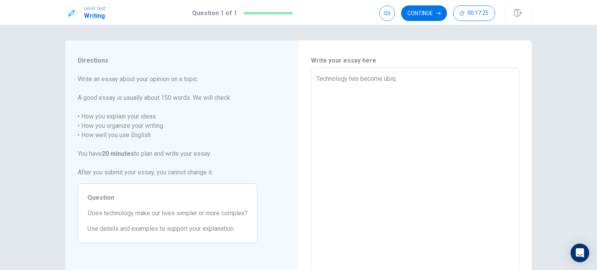
type textarea "Technology has become ubi"
type textarea "x"
type textarea "Technology has become ub"
type textarea "x"
type textarea "Technology has become u"
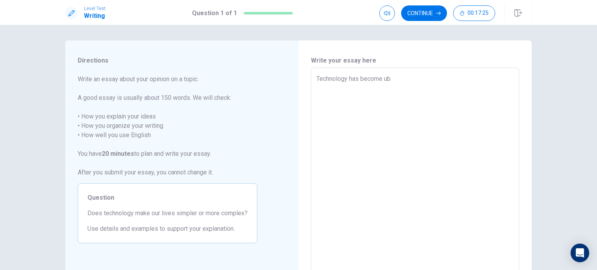
type textarea "x"
type textarea "Technology has become"
type textarea "x"
type textarea "Technology has become"
type textarea "x"
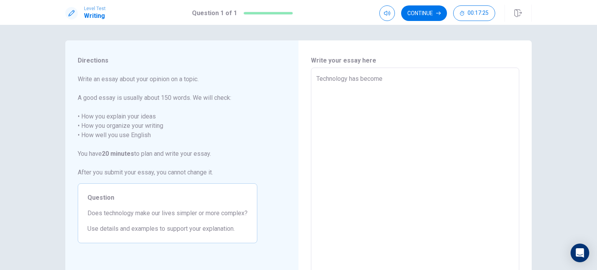
type textarea "Technology has becom"
type textarea "x"
type textarea "Technology has beco"
type textarea "x"
type textarea "Technology has bec"
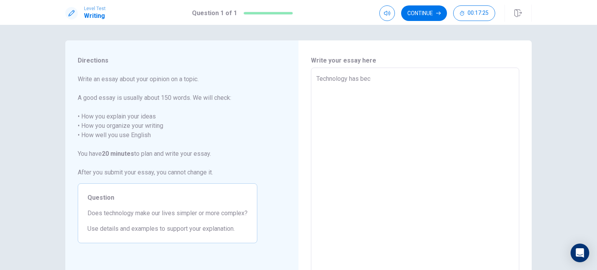
type textarea "x"
type textarea "Technology has be"
type textarea "x"
type textarea "Technology has b"
type textarea "x"
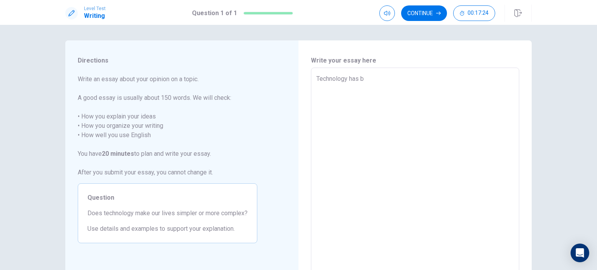
type textarea "Technology has"
type textarea "x"
type textarea "Technology has"
type textarea "x"
type textarea "Technology ha"
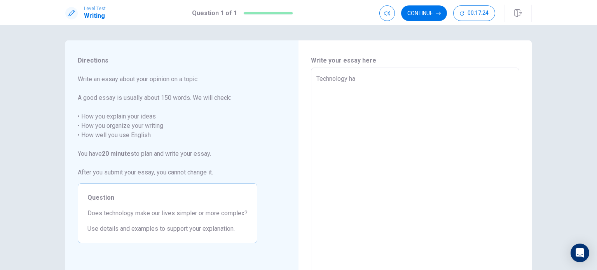
type textarea "x"
type textarea "Technology h"
type textarea "x"
type textarea "Technology"
type textarea "x"
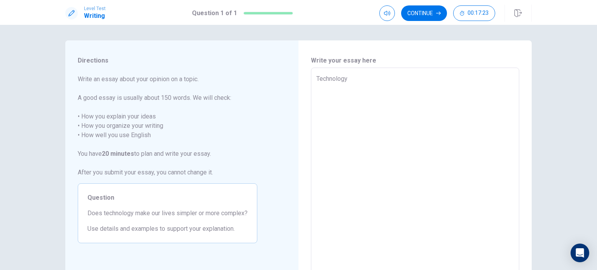
type textarea "Technology i"
type textarea "x"
type textarea "Technology is"
type textarea "x"
type textarea "Technology is"
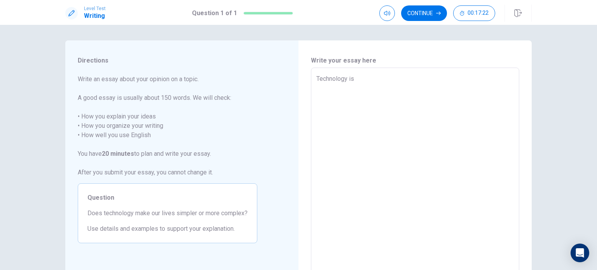
type textarea "x"
type textarea "Technology is e"
type textarea "x"
type textarea "Technology is ev"
type textarea "x"
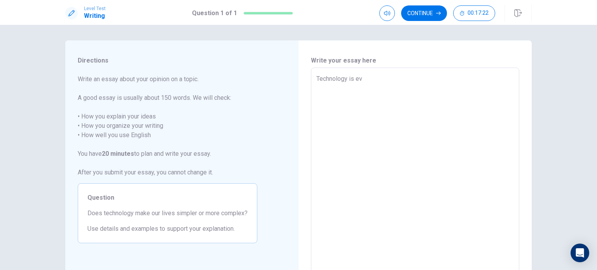
type textarea "Technology is [PERSON_NAME]"
type textarea "x"
type textarea "Technology is ever"
type textarea "x"
type textarea "Technology is every"
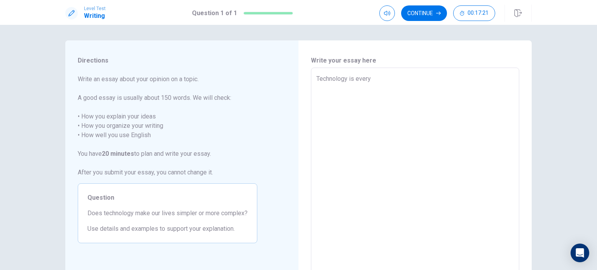
type textarea "x"
type textarea "Technology is everyw"
type textarea "x"
type textarea "Technology is everywh"
type textarea "x"
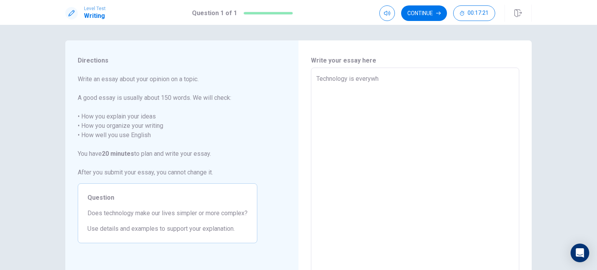
type textarea "Technology is everywhe"
type textarea "x"
type textarea "Technology is everywher"
type textarea "x"
type textarea "Technology is everywhere"
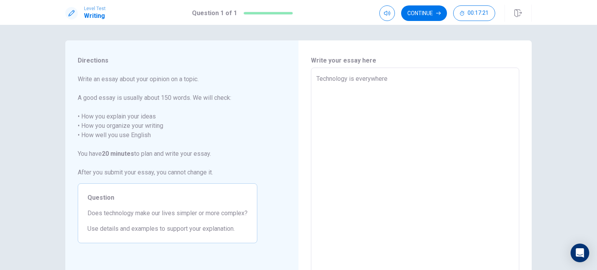
type textarea "x"
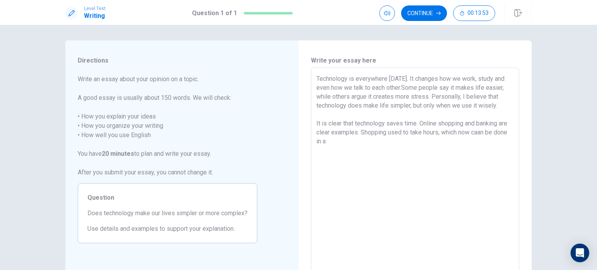
click at [481, 131] on textarea "Technology is everywhere [DATE]. It changes how we work, study and even how we …" at bounding box center [414, 175] width 197 height 202
click at [427, 162] on textarea "Technology is everywhere [DATE]. It changes how we work, study and even how we …" at bounding box center [414, 175] width 197 height 202
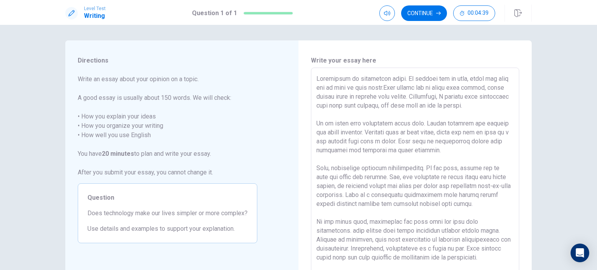
drag, startPoint x: 334, startPoint y: 78, endPoint x: 398, endPoint y: 81, distance: 63.8
click at [398, 81] on textarea at bounding box center [414, 175] width 197 height 202
click at [390, 82] on textarea at bounding box center [414, 175] width 197 height 202
click at [402, 86] on textarea at bounding box center [414, 175] width 197 height 202
click at [357, 90] on textarea at bounding box center [414, 175] width 197 height 202
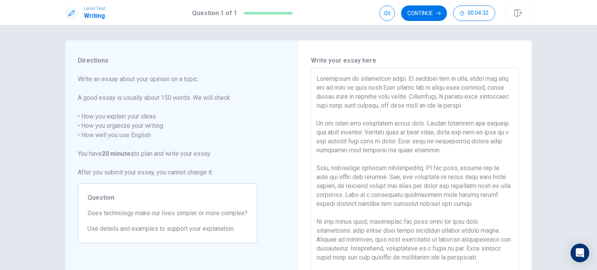
click at [357, 90] on textarea at bounding box center [414, 175] width 197 height 202
click at [430, 87] on textarea at bounding box center [414, 175] width 197 height 202
click at [314, 132] on div "x ​" at bounding box center [415, 175] width 208 height 215
click at [311, 132] on div "x ​" at bounding box center [415, 175] width 208 height 215
click at [312, 132] on div "x ​" at bounding box center [415, 175] width 208 height 215
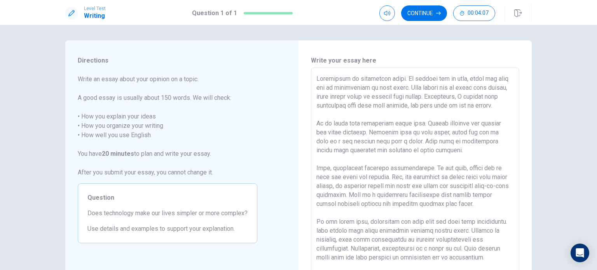
click at [316, 132] on textarea at bounding box center [414, 175] width 197 height 202
click at [420, 132] on textarea at bounding box center [414, 175] width 197 height 202
click at [393, 142] on textarea at bounding box center [414, 175] width 197 height 202
click at [389, 144] on textarea at bounding box center [414, 175] width 197 height 202
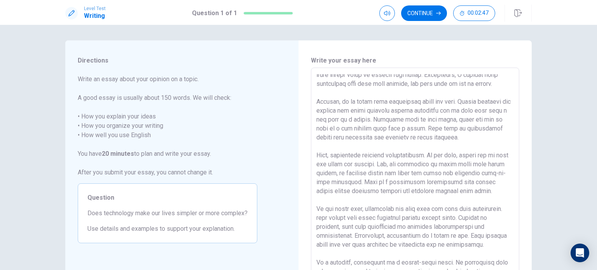
scroll to position [39, 0]
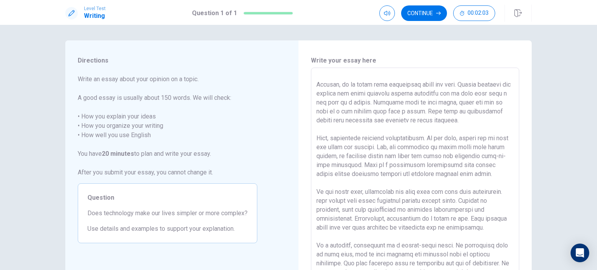
drag, startPoint x: 468, startPoint y: 147, endPoint x: 392, endPoint y: 153, distance: 76.4
click at [392, 153] on textarea at bounding box center [414, 175] width 197 height 202
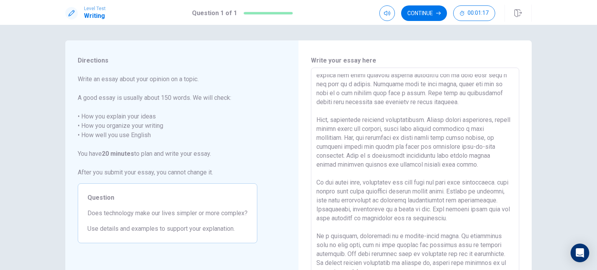
scroll to position [75, 0]
click at [399, 129] on textarea at bounding box center [414, 175] width 197 height 202
click at [422, 127] on textarea at bounding box center [414, 175] width 197 height 202
drag, startPoint x: 447, startPoint y: 129, endPoint x: 422, endPoint y: 129, distance: 25.3
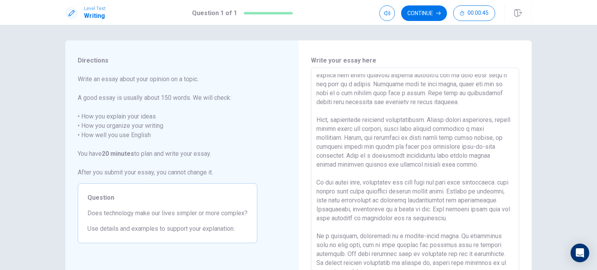
click at [422, 129] on textarea at bounding box center [414, 175] width 197 height 202
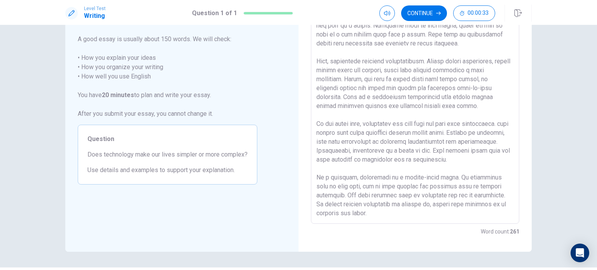
scroll to position [78, 0]
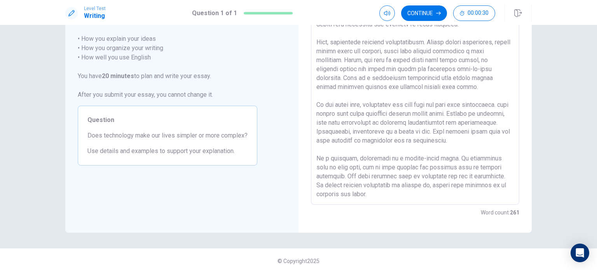
click at [396, 106] on textarea at bounding box center [414, 98] width 197 height 202
click at [356, 105] on textarea at bounding box center [414, 98] width 197 height 202
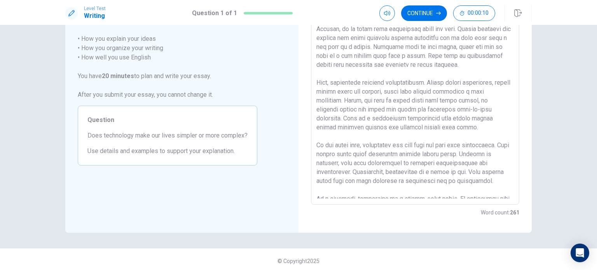
scroll to position [0, 0]
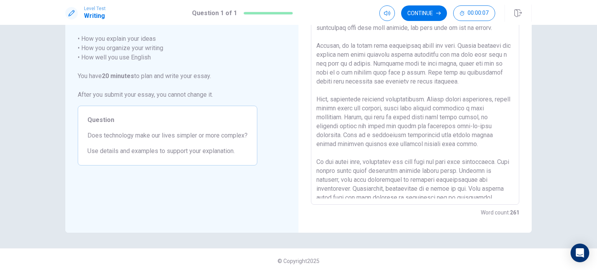
click at [458, 74] on textarea at bounding box center [414, 98] width 197 height 202
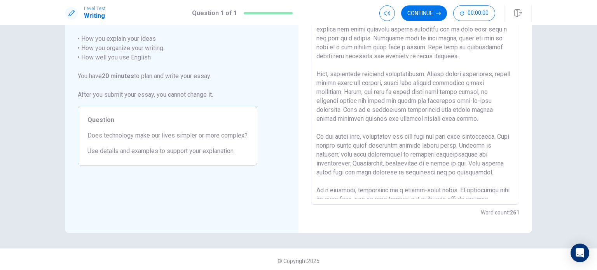
scroll to position [39, 0]
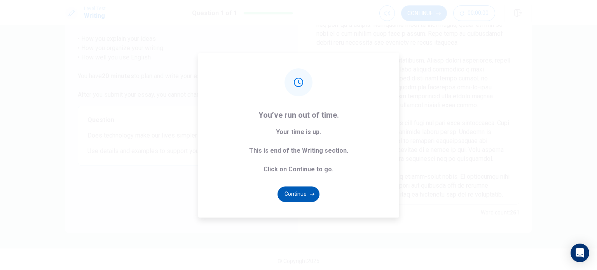
click at [302, 198] on button "Continue" at bounding box center [298, 194] width 42 height 16
click at [302, 198] on div "Write your essay here x ​ Word count : 261" at bounding box center [414, 98] width 233 height 270
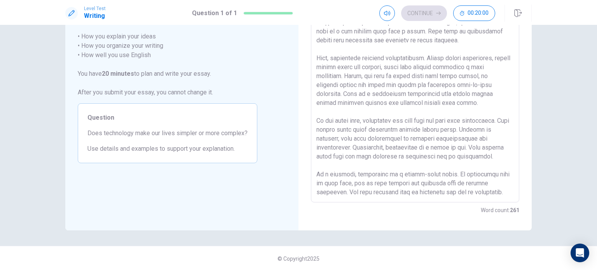
scroll to position [81, 0]
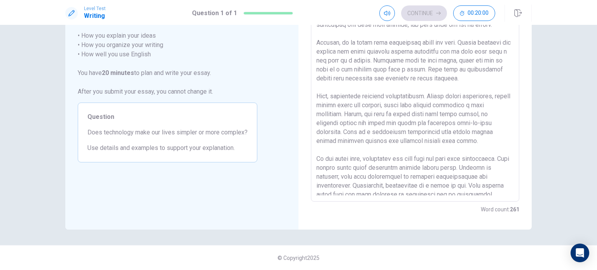
scroll to position [12, 0]
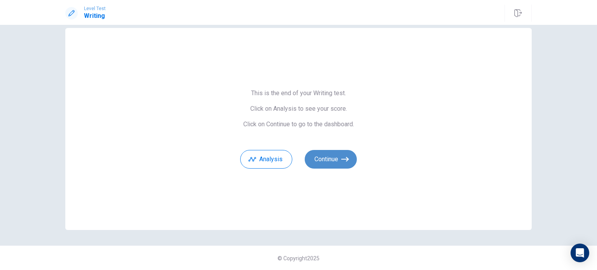
click at [332, 162] on button "Continue" at bounding box center [331, 159] width 52 height 19
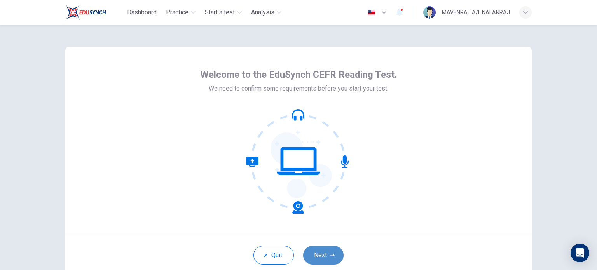
click at [325, 261] on button "Next" at bounding box center [323, 255] width 40 height 19
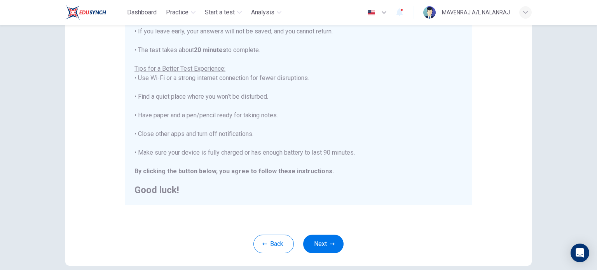
scroll to position [162, 0]
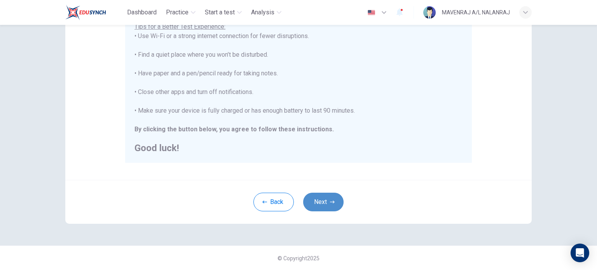
click at [330, 200] on icon "button" at bounding box center [332, 202] width 5 height 5
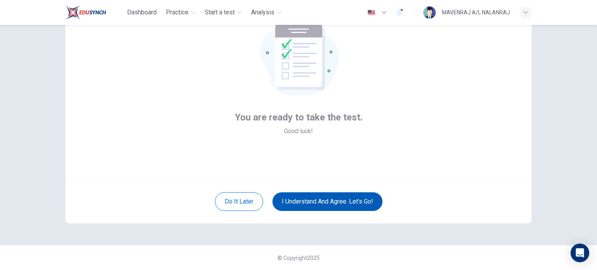
scroll to position [53, 0]
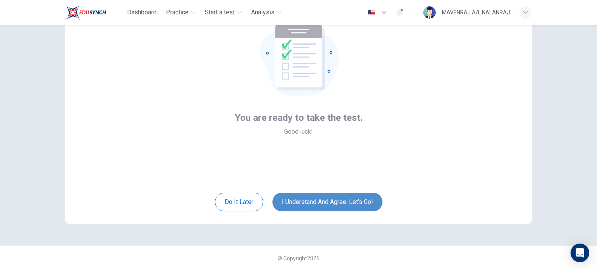
click at [357, 201] on button "I understand and agree. Let’s go!" at bounding box center [327, 202] width 110 height 19
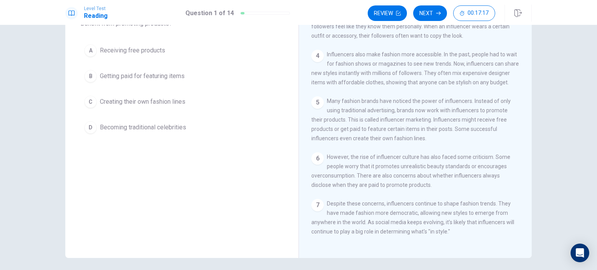
scroll to position [93, 0]
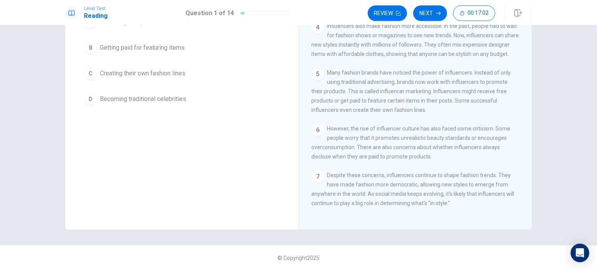
click at [406, 174] on span "Despite these concerns, influencers continue to shape fashion trends. They have…" at bounding box center [412, 189] width 203 height 34
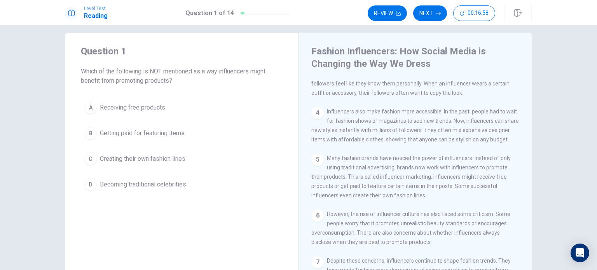
scroll to position [0, 0]
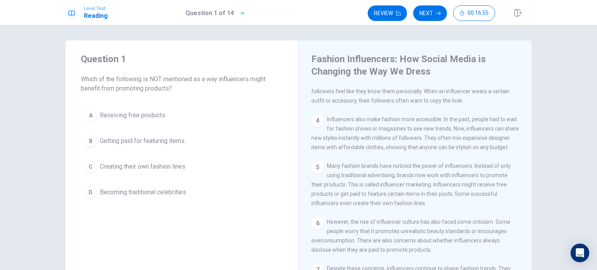
drag, startPoint x: 140, startPoint y: 84, endPoint x: 194, endPoint y: 81, distance: 54.1
click at [194, 81] on span "Which of the following is NOT mentioned as a way influencers might benefit from…" at bounding box center [182, 84] width 202 height 19
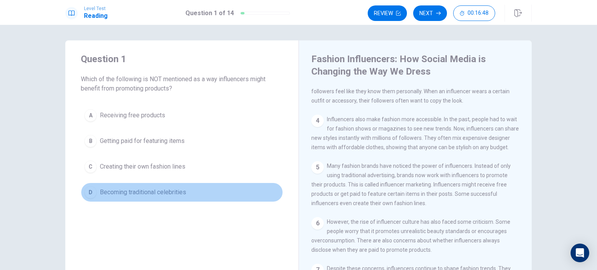
click at [142, 188] on span "Becoming traditional celebrities" at bounding box center [143, 192] width 86 height 9
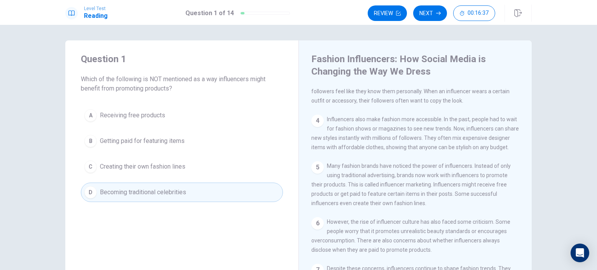
click at [354, 163] on span "Many fashion brands have noticed the power of influencers. Instead of only usin…" at bounding box center [410, 185] width 199 height 44
click at [430, 22] on div "Level Test Reading Question 1 of 14 Review Next 00:16:06" at bounding box center [298, 12] width 597 height 25
click at [425, 11] on button "Next" at bounding box center [430, 13] width 34 height 16
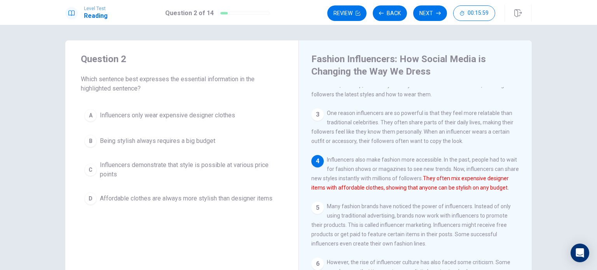
scroll to position [101, 0]
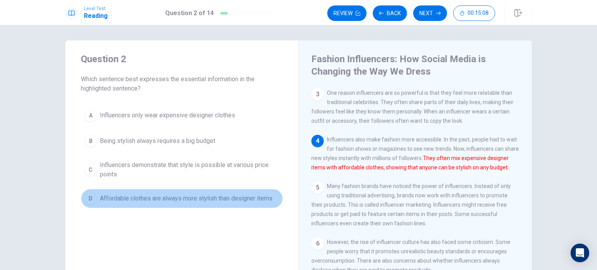
click at [228, 189] on button "D Affordable clothes are always more stylish than designer items" at bounding box center [182, 198] width 202 height 19
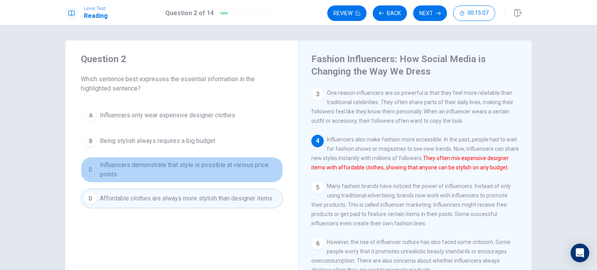
click at [232, 173] on span "Influencers demonstrate that style is possible at various price points" at bounding box center [189, 169] width 179 height 19
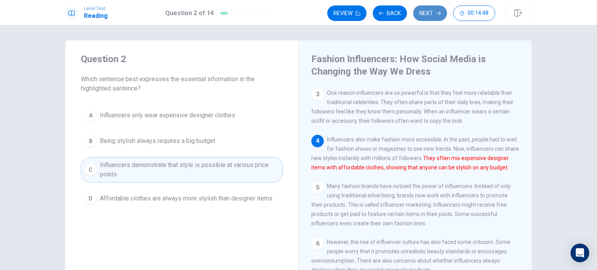
click at [427, 18] on button "Next" at bounding box center [430, 13] width 34 height 16
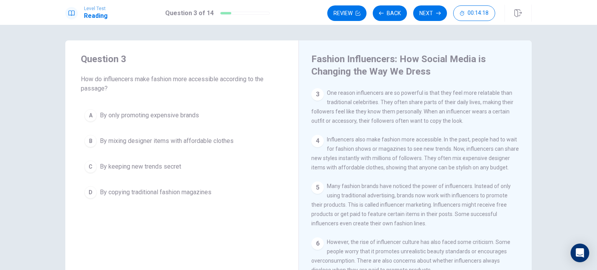
click at [421, 145] on span "Influencers also make fashion more accessible. In the past, people had to wait …" at bounding box center [414, 153] width 207 height 34
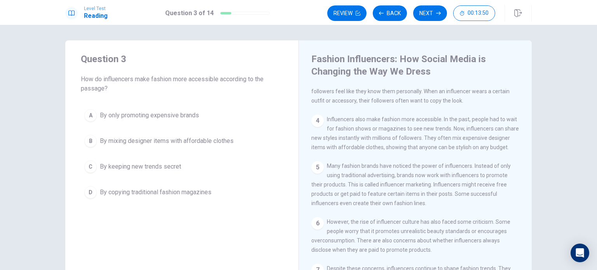
scroll to position [129, 0]
drag, startPoint x: 261, startPoint y: 85, endPoint x: 250, endPoint y: 84, distance: 11.3
click at [261, 84] on span "How do influencers make fashion more accessible according to the passage?" at bounding box center [182, 84] width 202 height 19
click at [95, 143] on button "B By mixing designer items with affordable clothes" at bounding box center [182, 140] width 202 height 19
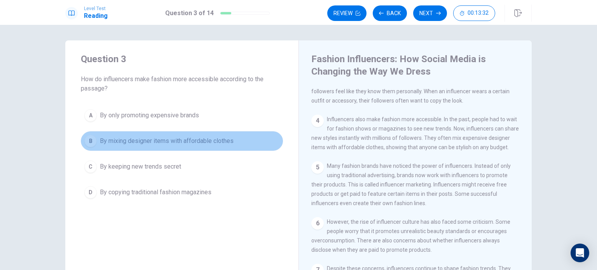
click at [95, 143] on button "B By mixing designer items with affordable clothes" at bounding box center [182, 140] width 202 height 19
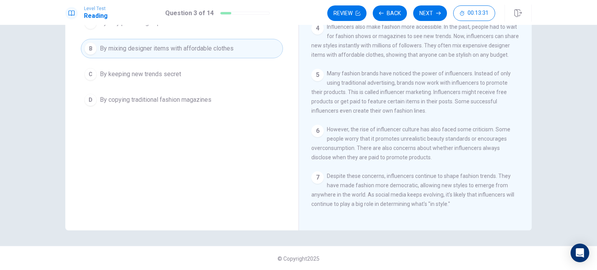
scroll to position [93, 0]
click at [428, 15] on button "Next" at bounding box center [430, 13] width 34 height 16
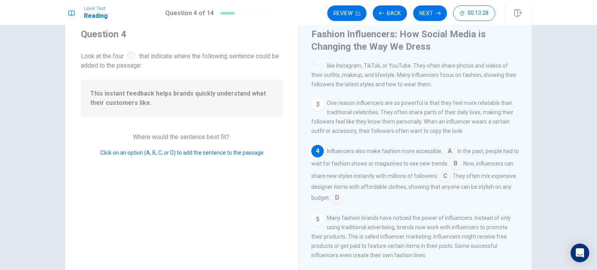
scroll to position [0, 0]
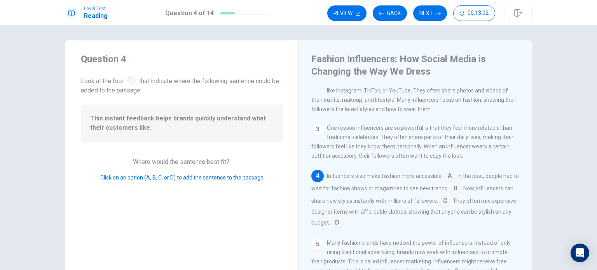
click at [451, 208] on input at bounding box center [445, 201] width 12 height 12
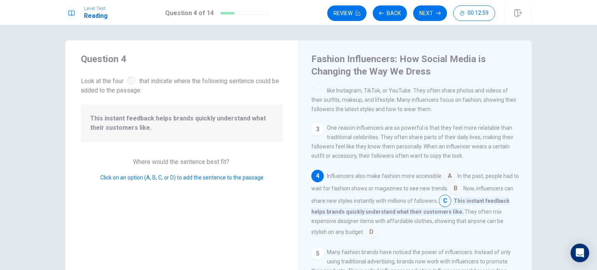
drag, startPoint x: 356, startPoint y: 205, endPoint x: 427, endPoint y: 206, distance: 71.1
click at [425, 204] on span "Now, influencers can share new styles instantly with millions of followers." at bounding box center [412, 194] width 202 height 19
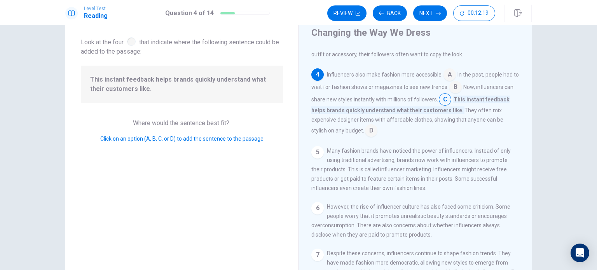
scroll to position [160, 0]
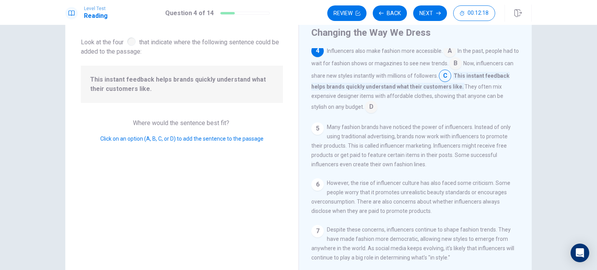
drag, startPoint x: 356, startPoint y: 123, endPoint x: 353, endPoint y: 131, distance: 8.6
click at [353, 131] on span "Many fashion brands have noticed the power of influencers. Instead of only usin…" at bounding box center [410, 146] width 199 height 44
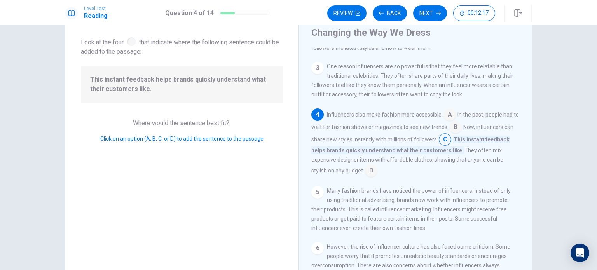
scroll to position [77, 0]
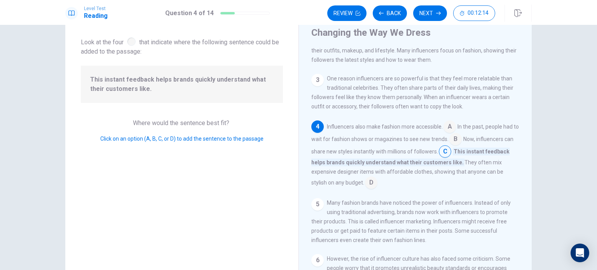
click at [443, 133] on input at bounding box center [449, 127] width 12 height 12
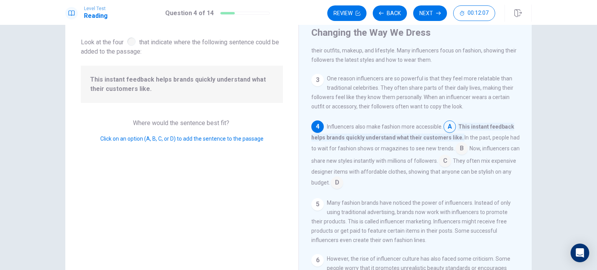
click at [452, 148] on div "Influencers also make fashion more accessible. A This instant feedback helps br…" at bounding box center [415, 154] width 208 height 68
click at [458, 154] on input at bounding box center [461, 149] width 12 height 12
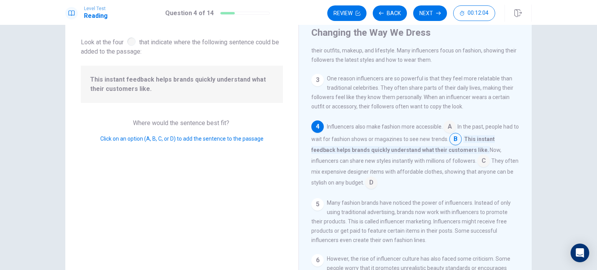
drag, startPoint x: 480, startPoint y: 165, endPoint x: 476, endPoint y: 165, distance: 4.3
click at [477, 165] on input at bounding box center [483, 161] width 12 height 12
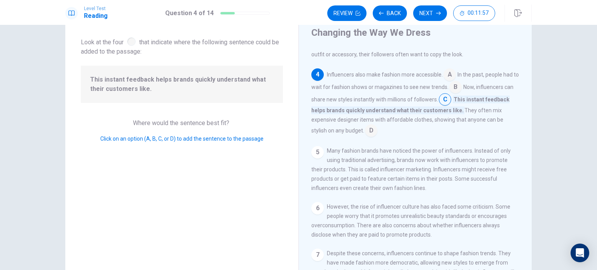
scroll to position [117, 0]
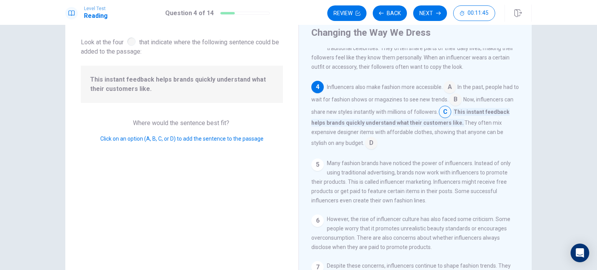
click at [422, 21] on div "Review Back Next 00:11:45" at bounding box center [429, 13] width 204 height 17
click at [419, 20] on button "Next" at bounding box center [430, 13] width 34 height 16
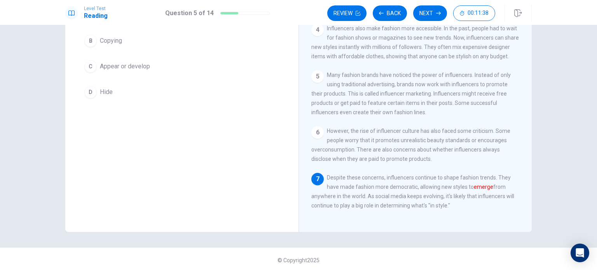
scroll to position [93, 0]
click at [121, 60] on span "Appear or develop" at bounding box center [125, 63] width 50 height 9
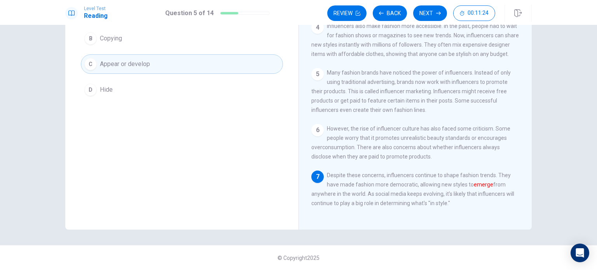
scroll to position [140, 0]
click at [427, 17] on button "Next" at bounding box center [430, 13] width 34 height 16
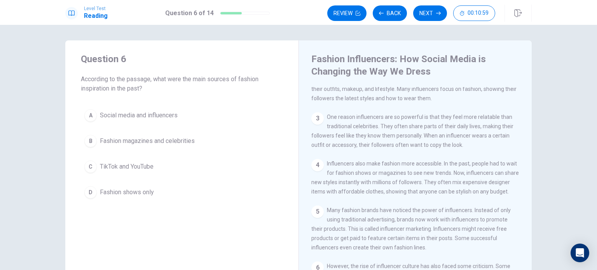
scroll to position [78, 0]
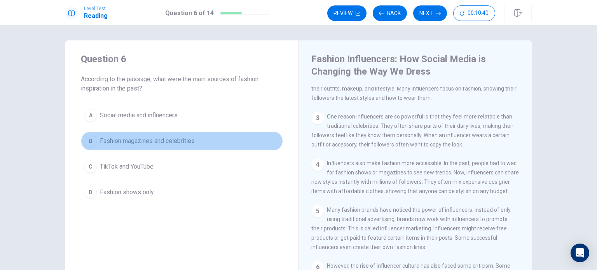
click at [134, 143] on span "Fashion magazines and celebrities" at bounding box center [147, 140] width 95 height 9
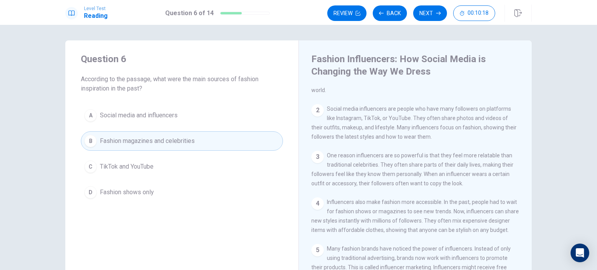
scroll to position [0, 0]
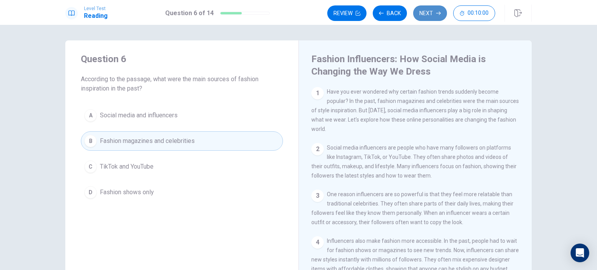
click at [416, 14] on button "Next" at bounding box center [430, 13] width 34 height 16
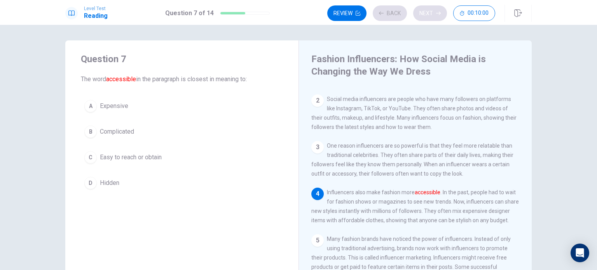
scroll to position [56, 0]
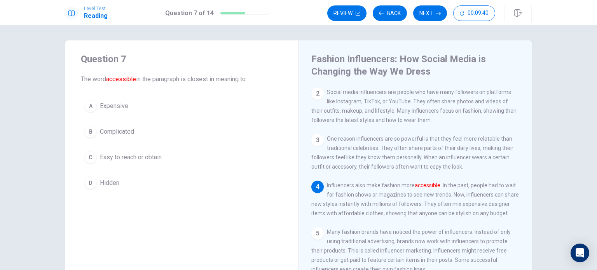
click at [141, 152] on button "C Easy to reach or obtain" at bounding box center [182, 157] width 202 height 19
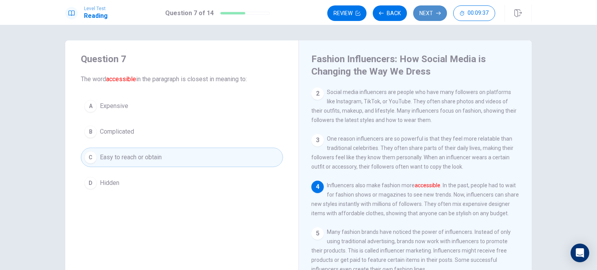
click at [437, 14] on icon "button" at bounding box center [438, 13] width 5 height 5
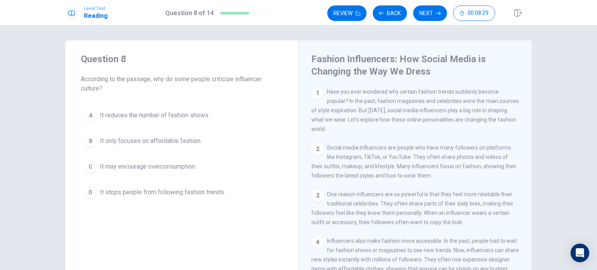
scroll to position [140, 0]
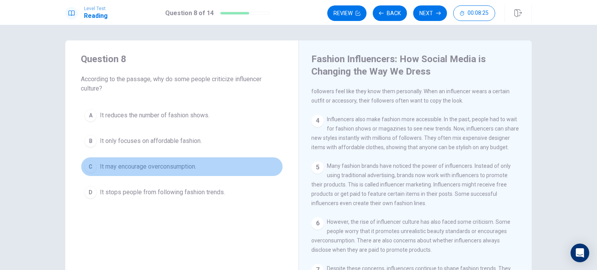
click at [189, 172] on button "C It may encourage overconsumption." at bounding box center [182, 166] width 202 height 19
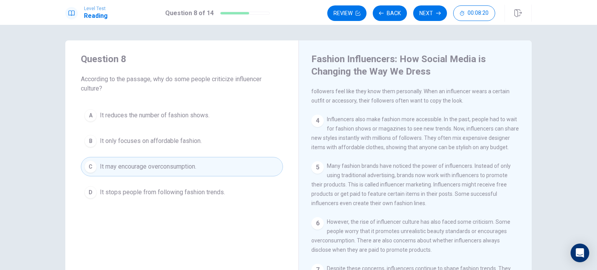
click at [427, 17] on button "Next" at bounding box center [430, 13] width 34 height 16
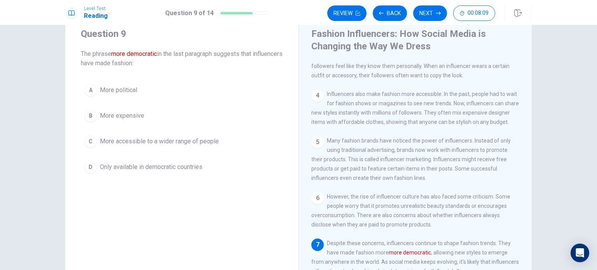
scroll to position [39, 0]
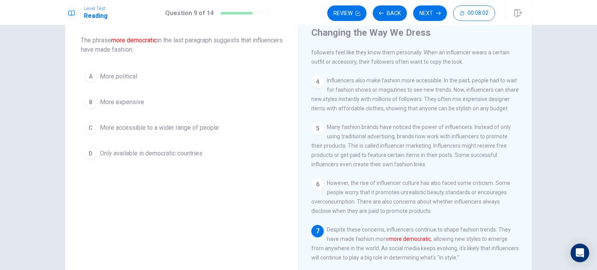
click at [191, 128] on span "More accessible to a wider range of people" at bounding box center [159, 127] width 119 height 9
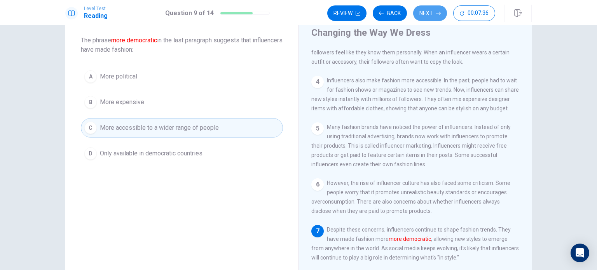
click at [420, 17] on button "Next" at bounding box center [430, 13] width 34 height 16
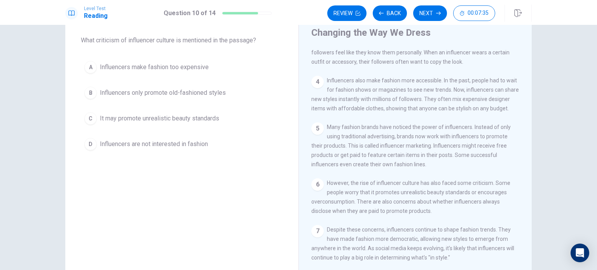
scroll to position [0, 0]
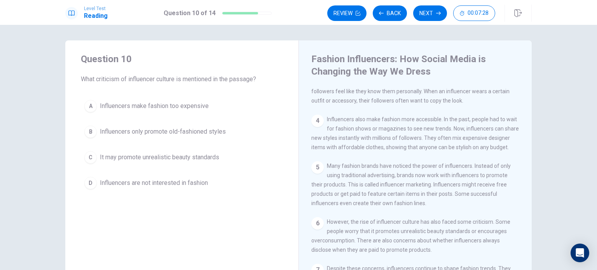
click at [156, 157] on span "It may promote unrealistic beauty standards" at bounding box center [159, 157] width 119 height 9
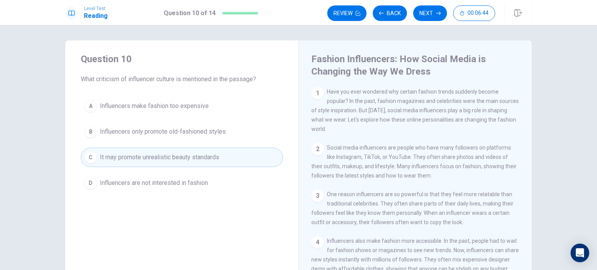
click at [423, 13] on button "Next" at bounding box center [430, 13] width 34 height 16
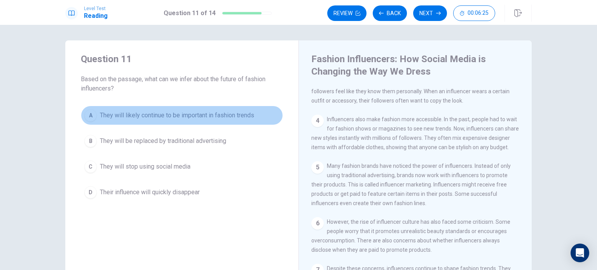
click at [207, 119] on span "They will likely continue to be important in fashion trends" at bounding box center [177, 115] width 154 height 9
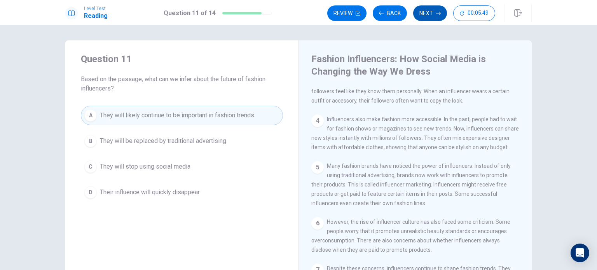
click at [441, 19] on button "Next" at bounding box center [430, 13] width 34 height 16
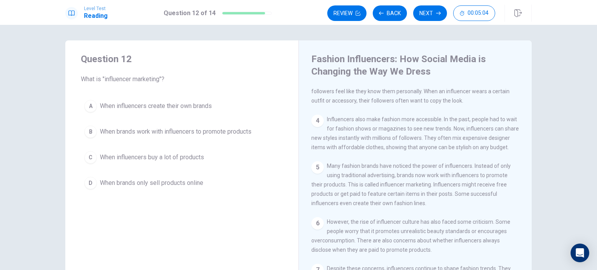
click at [249, 132] on span "When brands work with influencers to promote products" at bounding box center [176, 131] width 152 height 9
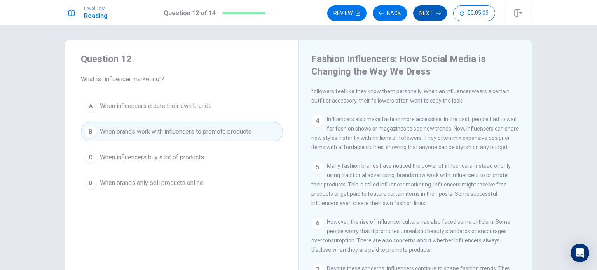
click at [432, 19] on button "Next" at bounding box center [430, 13] width 34 height 16
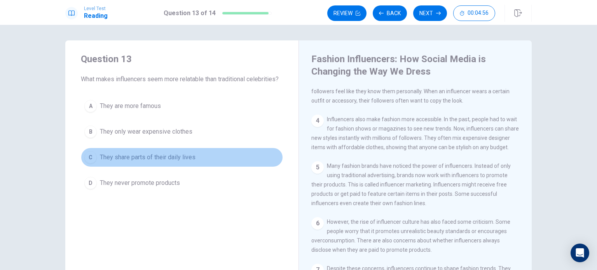
click at [172, 153] on span "They share parts of their daily lives" at bounding box center [148, 157] width 96 height 9
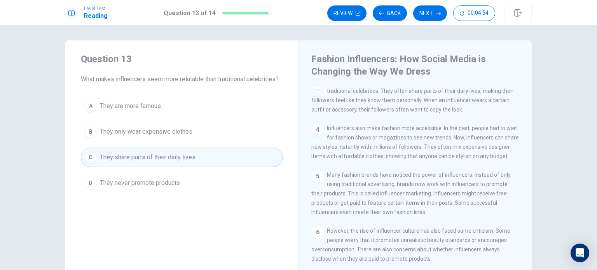
scroll to position [63, 0]
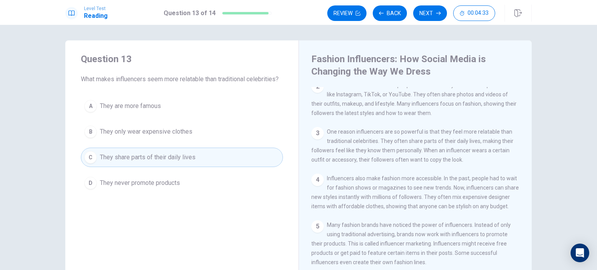
click at [408, 14] on div "Review Back Next 00:04:33" at bounding box center [411, 13] width 168 height 16
click at [431, 17] on button "Next" at bounding box center [430, 13] width 34 height 16
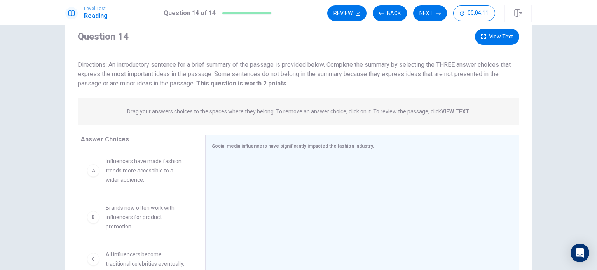
scroll to position [39, 0]
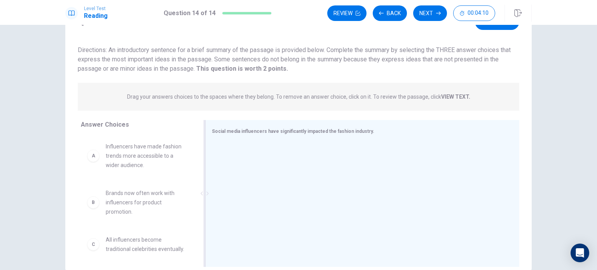
drag, startPoint x: 213, startPoint y: 134, endPoint x: 425, endPoint y: 130, distance: 212.2
click at [425, 130] on div "Social media influencers have significantly impacted the fashion industry." at bounding box center [358, 131] width 292 height 10
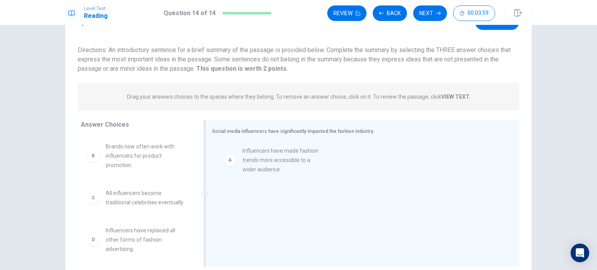
drag, startPoint x: 151, startPoint y: 162, endPoint x: 293, endPoint y: 166, distance: 142.3
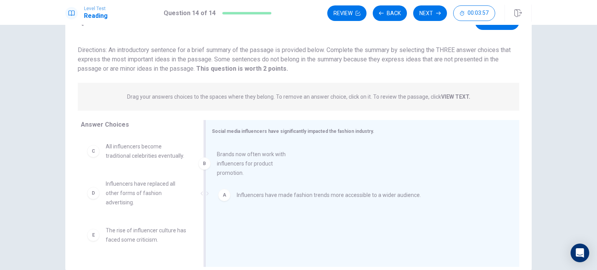
drag, startPoint x: 140, startPoint y: 172, endPoint x: 269, endPoint y: 182, distance: 129.8
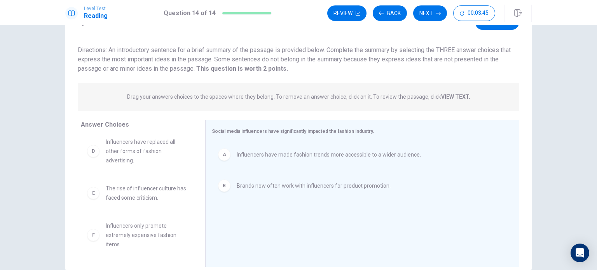
scroll to position [78, 0]
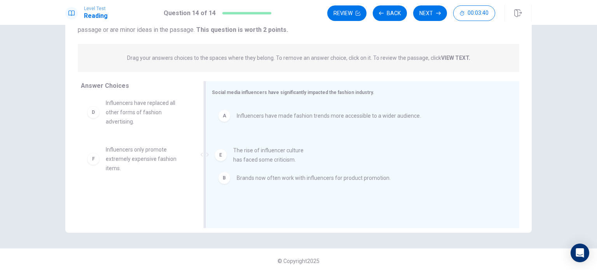
drag, startPoint x: 144, startPoint y: 160, endPoint x: 288, endPoint y: 161, distance: 144.1
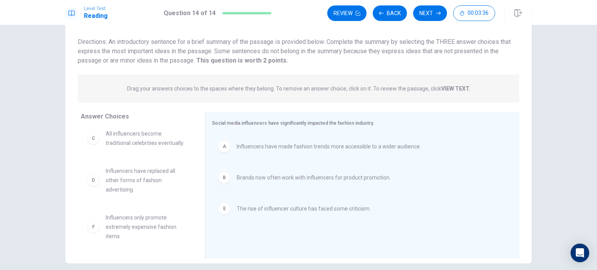
scroll to position [0, 0]
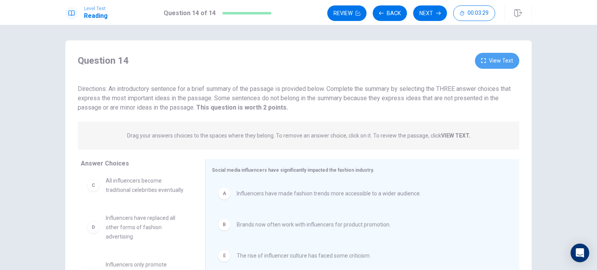
click at [488, 61] on button "View Text" at bounding box center [497, 61] width 44 height 16
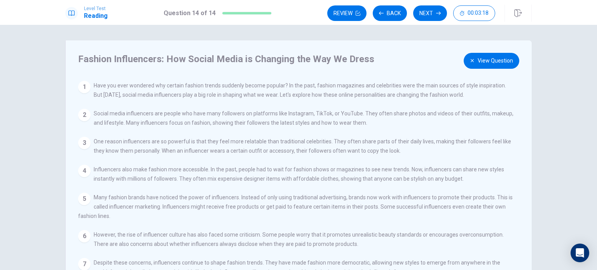
click at [490, 54] on button "View Question" at bounding box center [491, 61] width 56 height 16
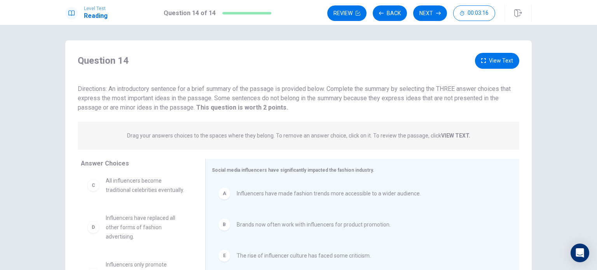
click at [486, 67] on button "View Text" at bounding box center [497, 61] width 44 height 16
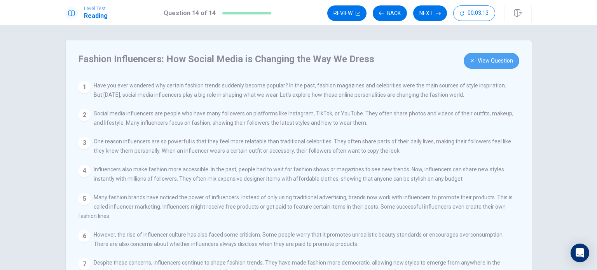
click at [482, 66] on button "View Question" at bounding box center [491, 61] width 56 height 16
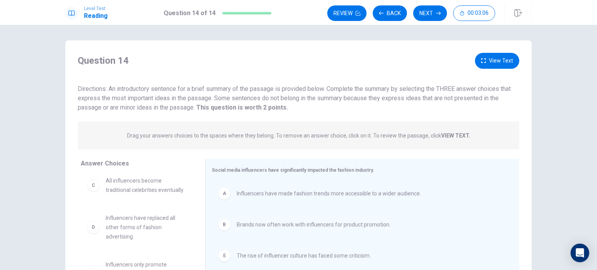
click at [490, 59] on button "View Text" at bounding box center [497, 61] width 44 height 16
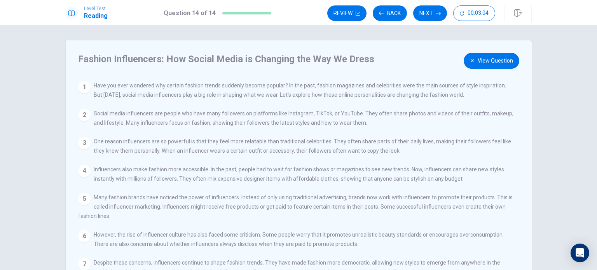
drag, startPoint x: 467, startPoint y: 62, endPoint x: 463, endPoint y: 65, distance: 4.7
click at [463, 65] on button "View Question" at bounding box center [491, 61] width 56 height 16
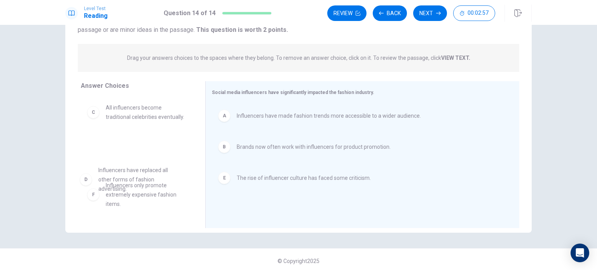
drag, startPoint x: 141, startPoint y: 160, endPoint x: 143, endPoint y: 178, distance: 17.1
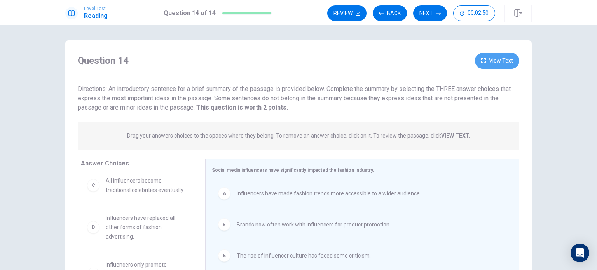
click at [499, 64] on button "View Text" at bounding box center [497, 61] width 44 height 16
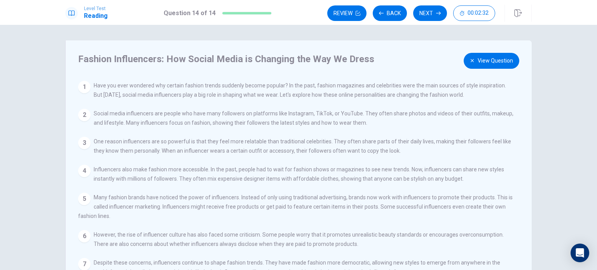
click at [476, 54] on div "Fashion Influencers: How Social Media is Changing the Way We Dress View Questio…" at bounding box center [298, 175] width 466 height 270
click at [471, 57] on button "View Question" at bounding box center [491, 61] width 56 height 16
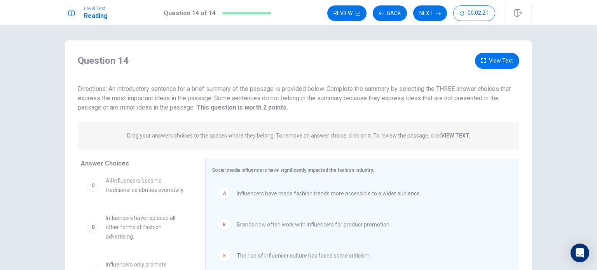
click at [506, 70] on div "Question 14 View Text Directions: An introductory sentence for a brief summary …" at bounding box center [298, 82] width 466 height 59
click at [505, 69] on div "Question 14 View Text Directions: An introductory sentence for a brief summary …" at bounding box center [298, 82] width 466 height 59
click at [495, 62] on button "View Text" at bounding box center [497, 61] width 44 height 16
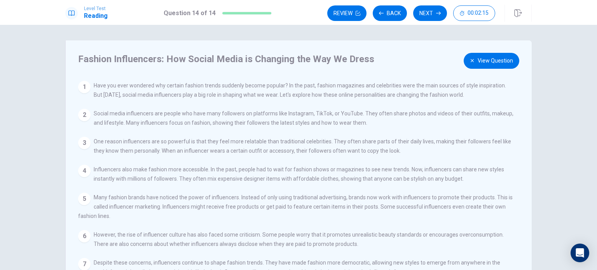
click at [493, 69] on div "Fashion Influencers: How Social Media is Changing the Way We Dress View Questio…" at bounding box center [298, 175] width 466 height 270
click at [490, 63] on button "View Question" at bounding box center [491, 61] width 56 height 16
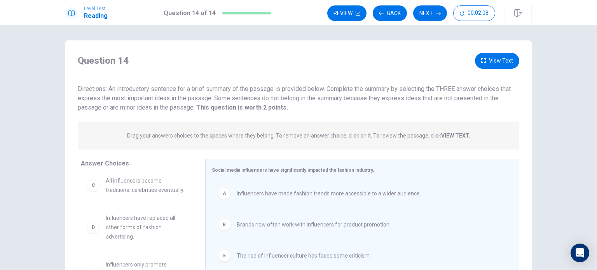
click at [490, 60] on button "View Text" at bounding box center [497, 61] width 44 height 16
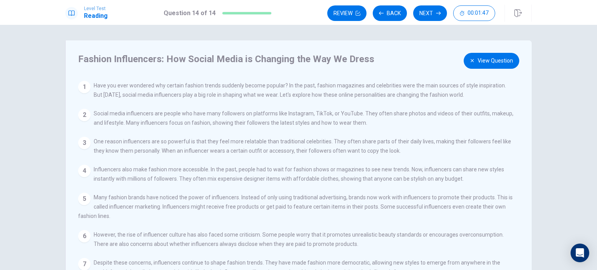
click at [502, 59] on button "View Question" at bounding box center [491, 61] width 56 height 16
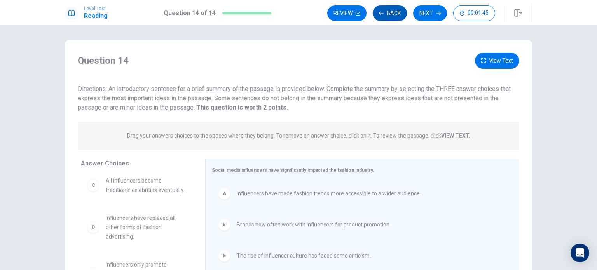
click at [385, 15] on button "Back" at bounding box center [390, 13] width 34 height 16
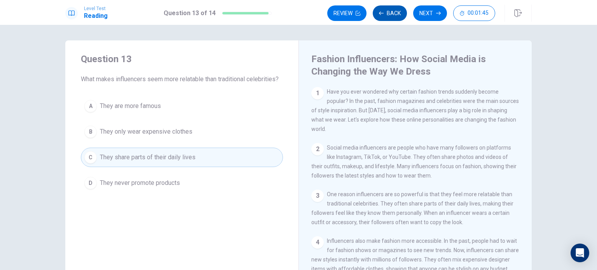
click at [385, 15] on button "Back" at bounding box center [390, 13] width 34 height 16
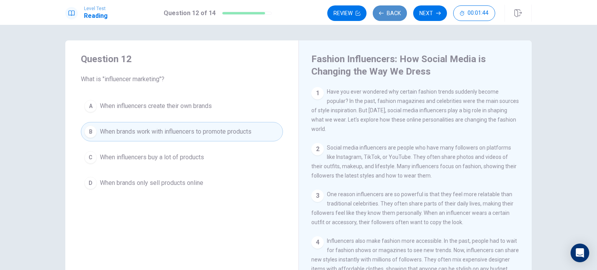
click at [385, 15] on button "Back" at bounding box center [390, 13] width 34 height 16
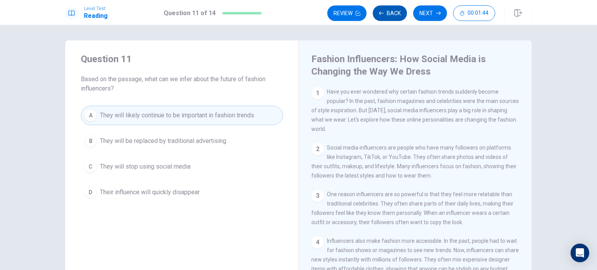
click at [385, 15] on button "Back" at bounding box center [390, 13] width 34 height 16
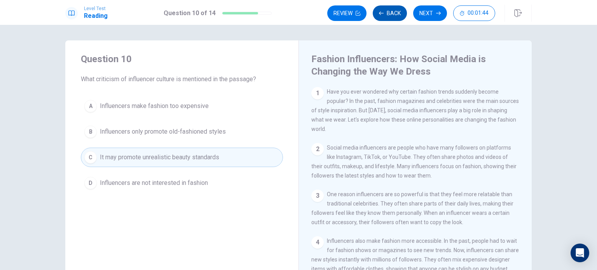
click at [385, 17] on button "Back" at bounding box center [390, 13] width 34 height 16
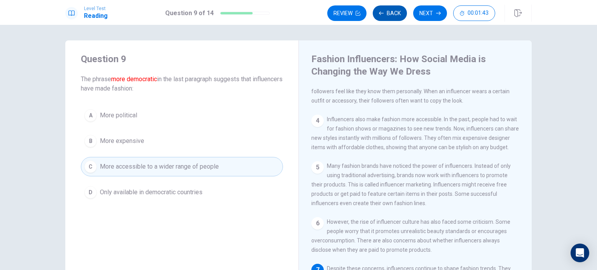
scroll to position [140, 0]
click at [385, 17] on button "Back" at bounding box center [390, 13] width 34 height 16
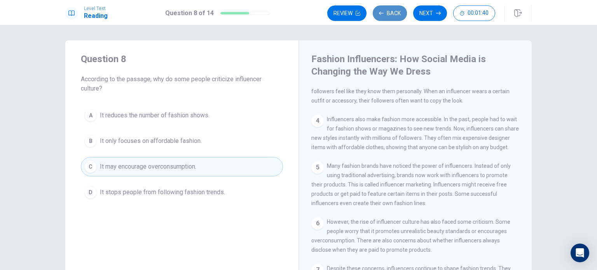
click at [385, 15] on button "Back" at bounding box center [390, 13] width 34 height 16
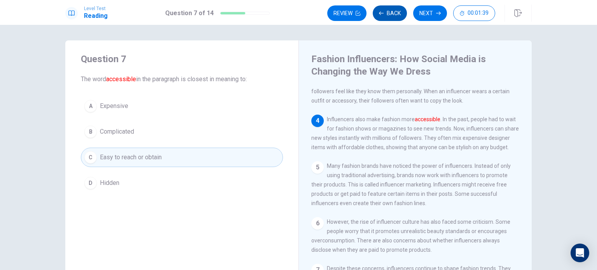
click at [385, 13] on button "Back" at bounding box center [390, 13] width 34 height 16
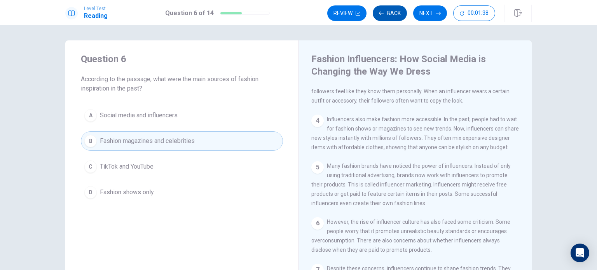
click at [383, 16] on button "Back" at bounding box center [390, 13] width 34 height 16
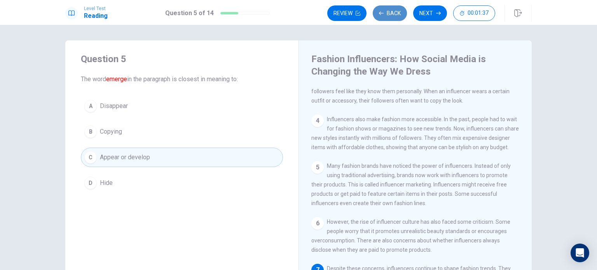
click at [383, 16] on button "Back" at bounding box center [390, 13] width 34 height 16
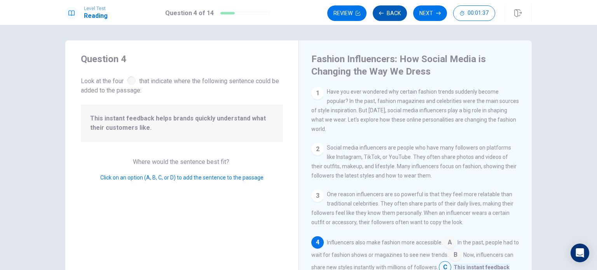
scroll to position [76, 0]
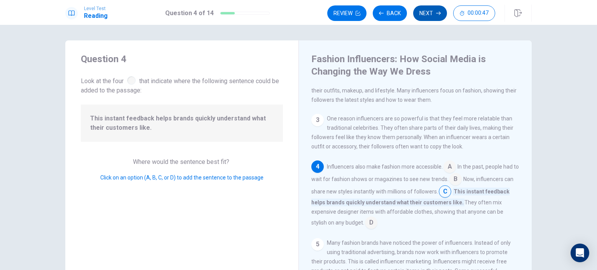
click at [433, 11] on button "Next" at bounding box center [430, 13] width 34 height 16
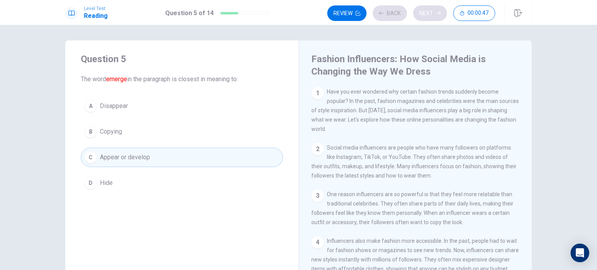
click at [433, 11] on div "Review Back Next 00:00:47" at bounding box center [411, 13] width 168 height 16
click at [432, 17] on button "Next" at bounding box center [430, 13] width 34 height 16
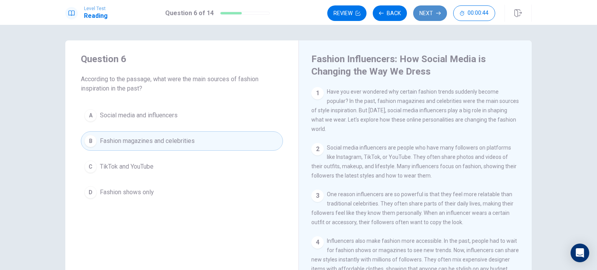
click at [432, 17] on button "Next" at bounding box center [430, 13] width 34 height 16
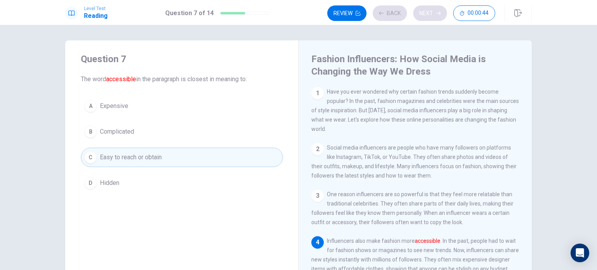
scroll to position [56, 0]
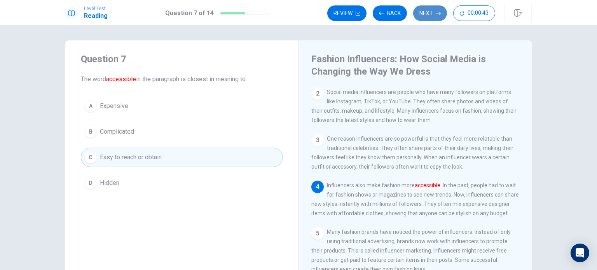
click at [432, 17] on button "Next" at bounding box center [430, 13] width 34 height 16
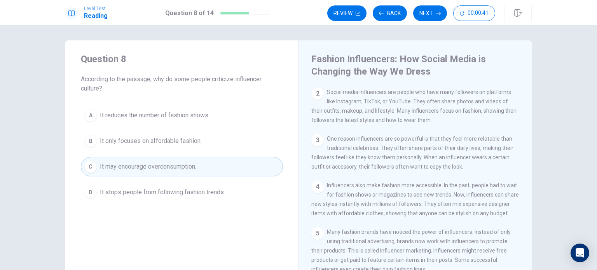
click at [430, 16] on button "Next" at bounding box center [430, 13] width 34 height 16
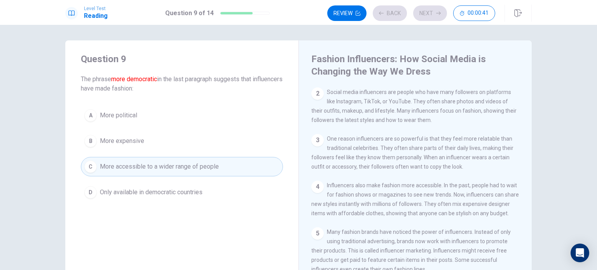
scroll to position [140, 0]
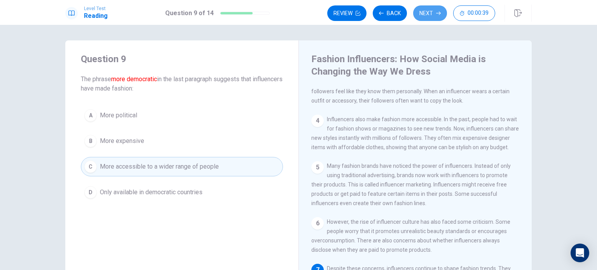
click at [430, 16] on button "Next" at bounding box center [430, 13] width 34 height 16
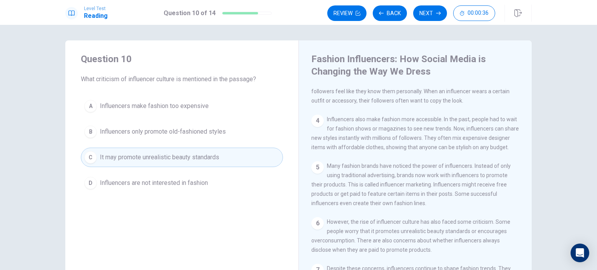
click at [430, 16] on button "Next" at bounding box center [430, 13] width 34 height 16
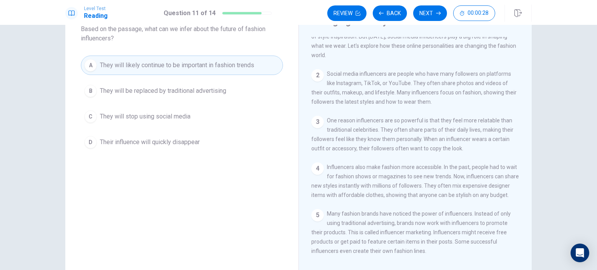
scroll to position [0, 0]
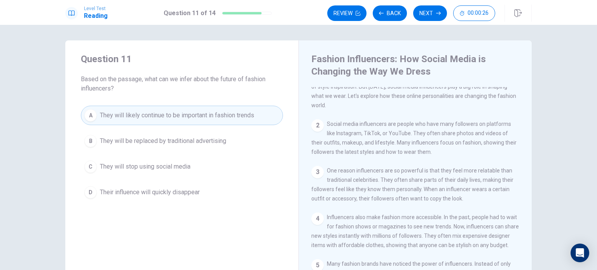
click at [425, 23] on div "Level Test Reading Question 11 of 14 Review Back Next 00:00:26" at bounding box center [298, 12] width 597 height 25
click at [429, 16] on button "Next" at bounding box center [430, 13] width 34 height 16
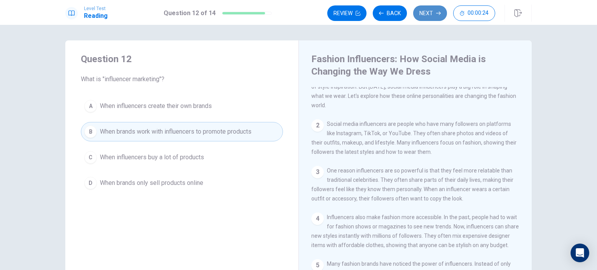
click at [429, 16] on button "Next" at bounding box center [430, 13] width 34 height 16
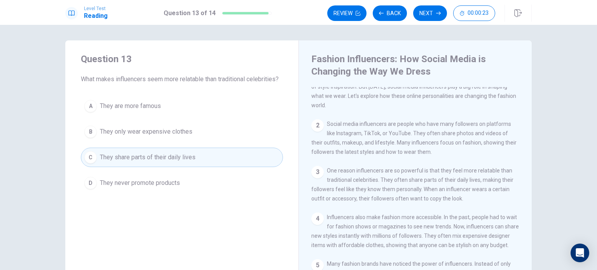
click at [429, 17] on button "Next" at bounding box center [430, 13] width 34 height 16
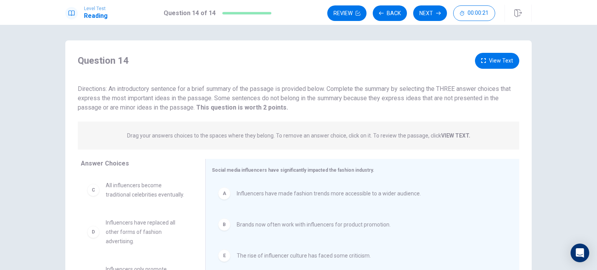
click at [429, 17] on button "Next" at bounding box center [430, 13] width 34 height 16
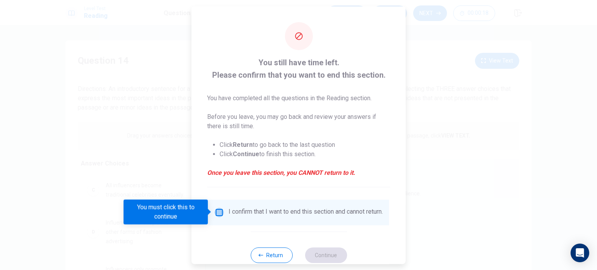
click at [218, 215] on input "You must click this to continue" at bounding box center [218, 211] width 9 height 9
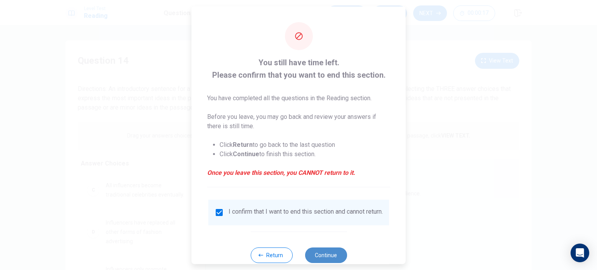
click at [323, 256] on button "Continue" at bounding box center [326, 255] width 42 height 16
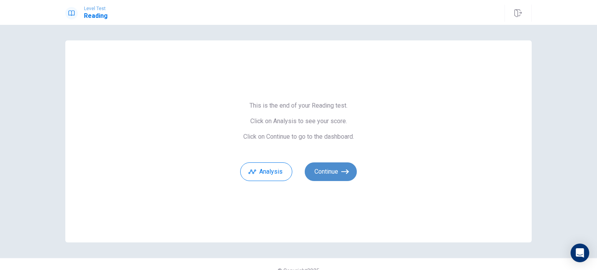
click at [333, 164] on button "Continue" at bounding box center [331, 171] width 52 height 19
